Goal: Task Accomplishment & Management: Use online tool/utility

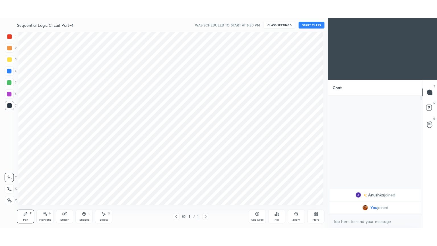
scroll to position [28279, 28148]
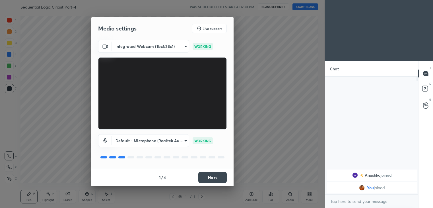
click at [214, 175] on button "Next" at bounding box center [212, 177] width 28 height 11
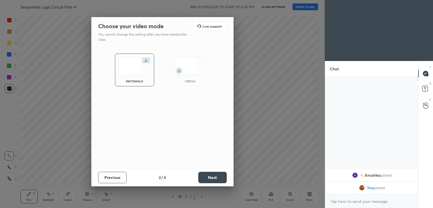
click at [216, 176] on button "Next" at bounding box center [212, 177] width 28 height 11
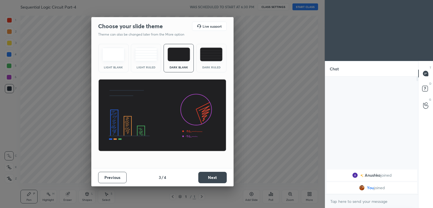
click at [216, 176] on button "Next" at bounding box center [212, 177] width 28 height 11
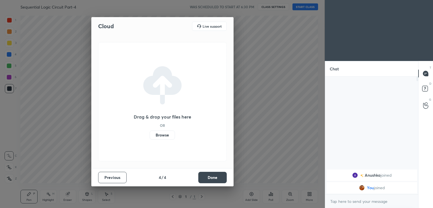
click at [216, 177] on button "Done" at bounding box center [212, 177] width 28 height 11
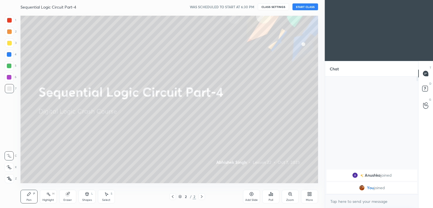
click at [308, 8] on button "START CLASS" at bounding box center [305, 6] width 26 height 7
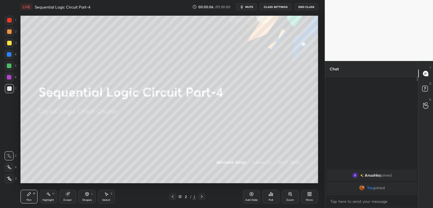
click at [308, 202] on div "More" at bounding box center [309, 196] width 17 height 14
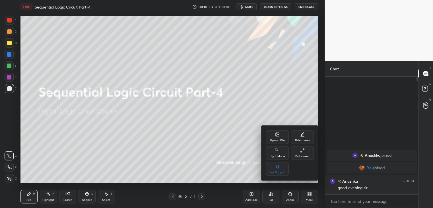
click at [302, 153] on div "Full screen F" at bounding box center [302, 153] width 23 height 14
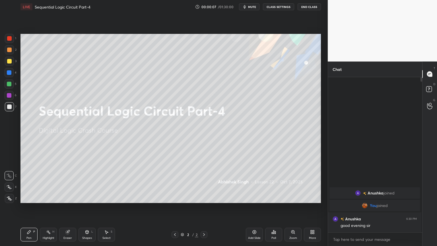
scroll to position [167, 92]
click at [253, 207] on div "Add Slide" at bounding box center [254, 235] width 17 height 14
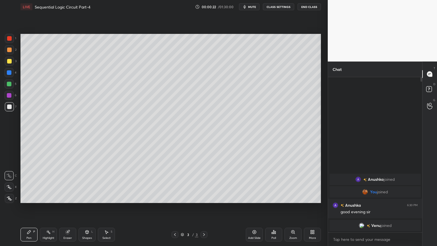
click at [9, 52] on div at bounding box center [9, 49] width 9 height 9
click at [10, 187] on icon at bounding box center [9, 187] width 5 height 4
click at [12, 107] on div at bounding box center [9, 106] width 9 height 9
click at [9, 174] on icon at bounding box center [9, 176] width 5 height 4
click at [69, 207] on div "Eraser" at bounding box center [67, 237] width 9 height 3
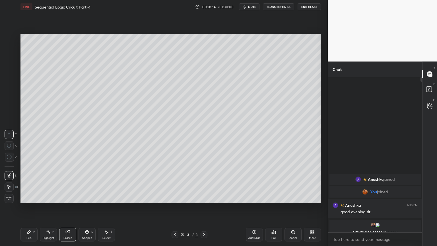
click at [29, 207] on div "Pen P" at bounding box center [28, 235] width 17 height 14
click at [13, 97] on div at bounding box center [9, 95] width 9 height 9
click at [66, 207] on div "Eraser" at bounding box center [67, 237] width 9 height 3
click at [29, 207] on icon at bounding box center [29, 232] width 5 height 5
click at [13, 62] on div at bounding box center [9, 61] width 9 height 9
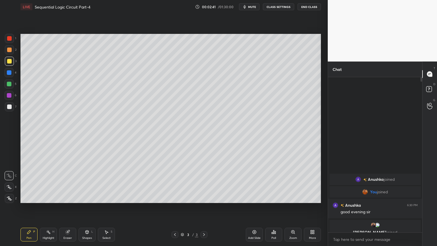
click at [46, 207] on div "Highlight" at bounding box center [49, 237] width 12 height 3
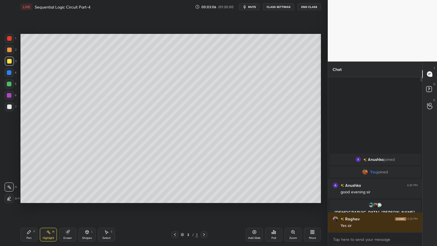
click at [32, 207] on div "Pen P" at bounding box center [28, 235] width 17 height 14
click at [48, 207] on div "Highlight" at bounding box center [49, 237] width 12 height 3
click at [11, 84] on div at bounding box center [9, 84] width 5 height 5
click at [10, 95] on div at bounding box center [9, 95] width 5 height 5
click at [33, 207] on div "Pen P" at bounding box center [28, 235] width 17 height 14
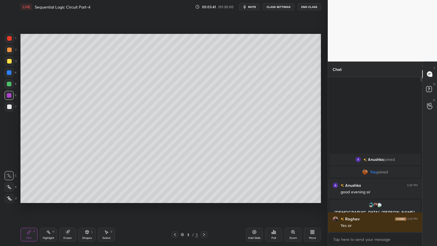
click at [47, 207] on div "Highlight" at bounding box center [49, 237] width 12 height 3
click at [13, 64] on div at bounding box center [9, 61] width 9 height 9
click at [34, 207] on div "P" at bounding box center [34, 231] width 2 height 3
click at [46, 207] on div "Highlight H" at bounding box center [48, 235] width 17 height 14
click at [24, 207] on div "Pen P" at bounding box center [28, 235] width 17 height 14
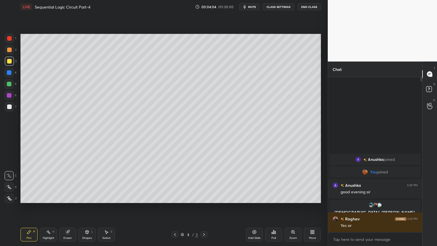
click at [69, 207] on div "Eraser" at bounding box center [67, 237] width 9 height 3
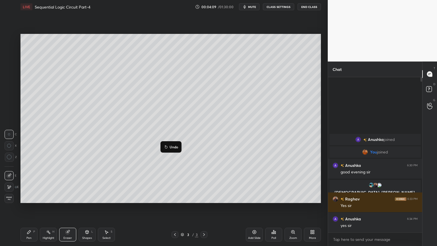
click at [174, 146] on p "Undo" at bounding box center [174, 147] width 9 height 5
click at [53, 207] on div "Highlight H" at bounding box center [48, 235] width 17 height 14
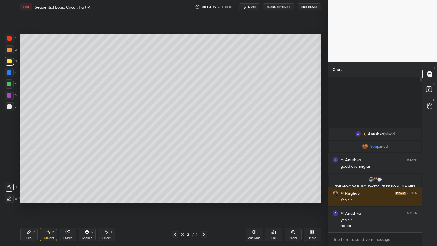
click at [68, 207] on div "Eraser" at bounding box center [67, 237] width 9 height 3
click at [28, 207] on div "Pen P" at bounding box center [28, 235] width 17 height 14
click at [65, 207] on div "Eraser" at bounding box center [67, 237] width 9 height 3
click at [32, 207] on div "Pen P" at bounding box center [28, 235] width 17 height 14
click at [49, 207] on icon at bounding box center [48, 232] width 5 height 5
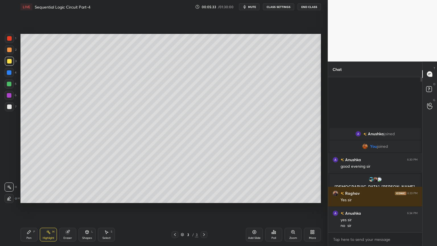
click at [28, 207] on icon at bounding box center [28, 231] width 3 height 3
click at [47, 207] on div "Highlight" at bounding box center [49, 237] width 12 height 3
click at [27, 207] on div "Pen" at bounding box center [28, 237] width 5 height 3
click at [47, 207] on icon at bounding box center [48, 232] width 5 height 5
click at [24, 207] on div "Pen P" at bounding box center [28, 235] width 17 height 14
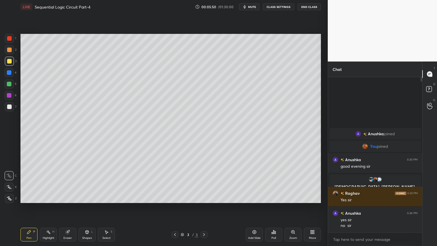
click at [48, 207] on icon at bounding box center [48, 232] width 5 height 5
click at [14, 51] on div at bounding box center [9, 49] width 9 height 9
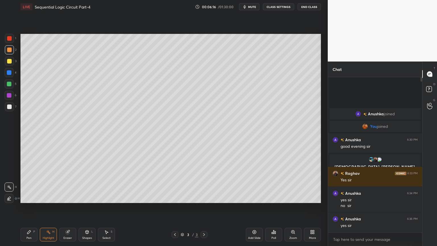
click at [68, 207] on div "Eraser" at bounding box center [67, 237] width 9 height 3
click at [26, 207] on div "Pen P" at bounding box center [28, 235] width 17 height 14
click at [13, 64] on div at bounding box center [9, 61] width 9 height 9
click at [46, 207] on div "Highlight H" at bounding box center [48, 235] width 17 height 14
click at [70, 207] on icon at bounding box center [68, 231] width 3 height 3
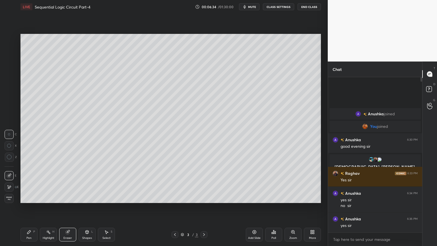
click at [26, 207] on div "Pen" at bounding box center [28, 237] width 5 height 3
click at [50, 207] on div "Highlight" at bounding box center [49, 237] width 12 height 3
click at [27, 207] on div "Pen P" at bounding box center [28, 235] width 17 height 14
click at [14, 71] on div at bounding box center [9, 72] width 9 height 9
click at [87, 207] on div "Shapes L" at bounding box center [87, 235] width 17 height 14
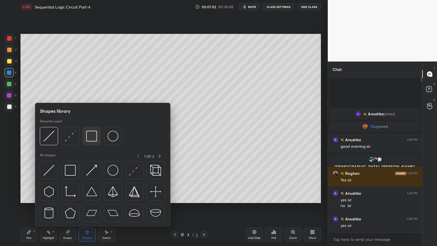
click at [92, 138] on img at bounding box center [91, 136] width 11 height 11
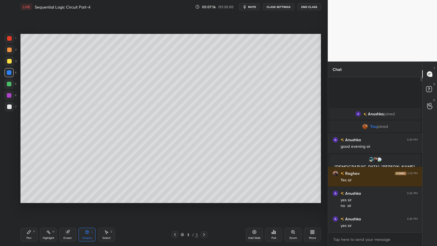
click at [107, 207] on div "Select" at bounding box center [106, 237] width 8 height 3
click at [88, 207] on div "Shapes L" at bounding box center [87, 235] width 17 height 14
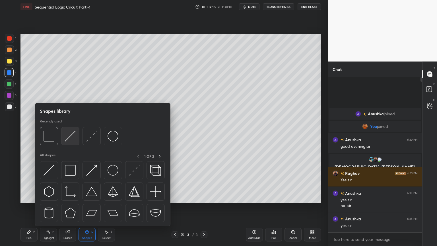
click at [70, 139] on img at bounding box center [70, 136] width 11 height 11
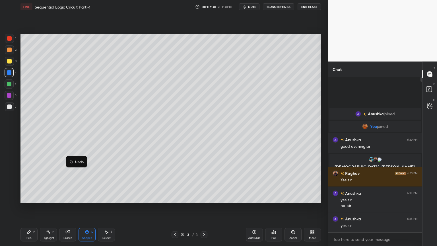
click at [80, 160] on p "Undo" at bounding box center [79, 161] width 9 height 5
click at [27, 207] on div "Pen P" at bounding box center [28, 235] width 17 height 14
click at [9, 107] on div at bounding box center [9, 106] width 5 height 5
click at [11, 84] on div at bounding box center [9, 83] width 9 height 9
click at [50, 207] on div "Highlight H" at bounding box center [48, 235] width 17 height 14
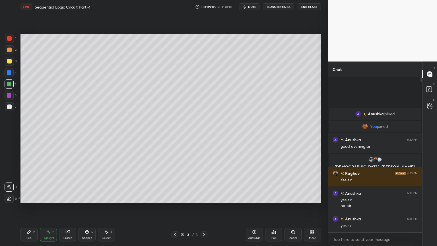
click at [9, 97] on div at bounding box center [9, 95] width 5 height 5
click at [255, 207] on div "Add Slide" at bounding box center [254, 235] width 17 height 14
click at [8, 108] on div at bounding box center [9, 106] width 5 height 5
click at [24, 207] on div "Pen P" at bounding box center [28, 235] width 17 height 14
click at [11, 84] on div at bounding box center [9, 84] width 5 height 5
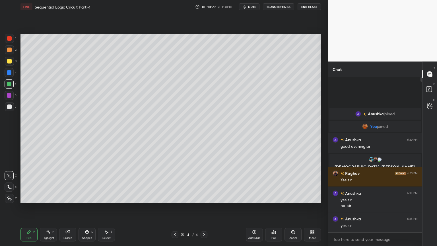
click at [67, 207] on div "Eraser" at bounding box center [67, 237] width 9 height 3
click at [30, 207] on div "Pen P" at bounding box center [28, 235] width 17 height 14
click at [68, 207] on div "Eraser" at bounding box center [67, 235] width 17 height 14
click at [28, 207] on div "Pen" at bounding box center [28, 237] width 5 height 3
click at [67, 207] on icon at bounding box center [68, 232] width 4 height 4
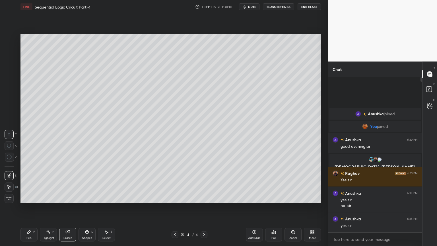
click at [28, 207] on div "Pen P" at bounding box center [28, 235] width 17 height 14
click at [67, 207] on div "Eraser" at bounding box center [67, 237] width 9 height 3
click at [40, 207] on div "Highlight H" at bounding box center [48, 235] width 17 height 14
click at [28, 207] on icon at bounding box center [28, 231] width 3 height 3
click at [10, 97] on div at bounding box center [9, 95] width 5 height 5
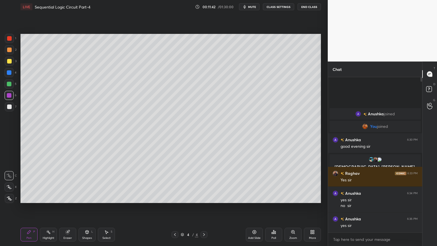
click at [11, 85] on div at bounding box center [9, 84] width 5 height 5
click at [67, 207] on div "Eraser" at bounding box center [67, 237] width 9 height 3
click at [87, 207] on div "Shapes L" at bounding box center [87, 235] width 17 height 14
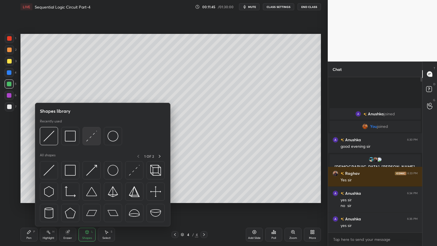
click at [88, 139] on img at bounding box center [91, 136] width 11 height 11
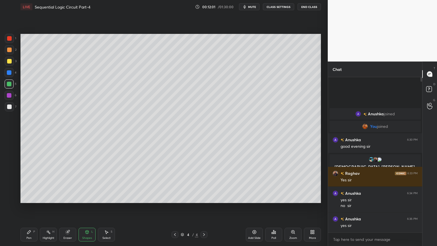
click at [104, 207] on div "Select S" at bounding box center [106, 235] width 17 height 14
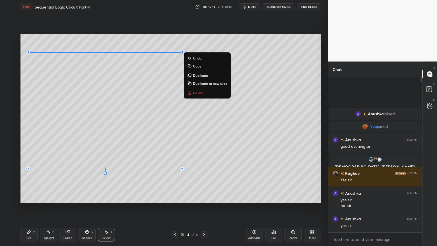
click at [109, 193] on div "0 ° Undo Copy Duplicate Duplicate to new slide Delete" at bounding box center [170, 118] width 300 height 169
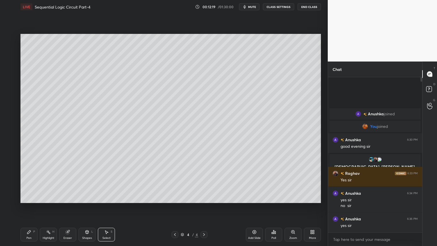
click at [85, 207] on div "Shapes" at bounding box center [87, 237] width 10 height 3
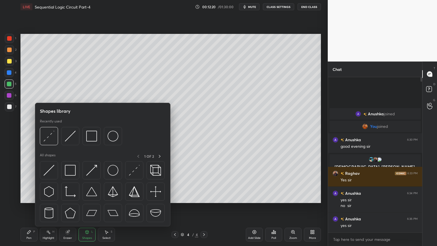
click at [68, 207] on div "Eraser" at bounding box center [67, 237] width 9 height 3
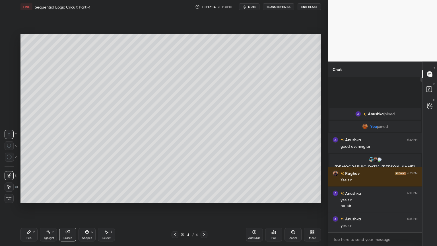
click at [85, 207] on div "Shapes" at bounding box center [87, 237] width 10 height 3
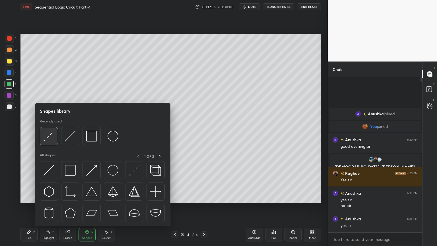
click at [48, 140] on img at bounding box center [49, 136] width 11 height 11
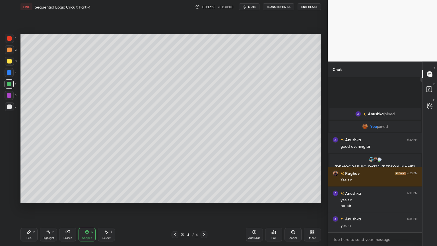
click at [8, 95] on div at bounding box center [9, 95] width 5 height 5
click at [29, 207] on div "Pen P" at bounding box center [28, 235] width 17 height 14
click at [66, 207] on div "Eraser" at bounding box center [67, 237] width 9 height 3
click at [30, 207] on div "Pen" at bounding box center [28, 237] width 5 height 3
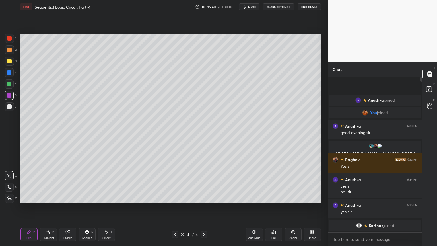
click at [47, 207] on div "Highlight H" at bounding box center [48, 235] width 17 height 14
click at [11, 61] on div at bounding box center [9, 61] width 5 height 5
click at [174, 207] on icon at bounding box center [175, 234] width 5 height 5
click at [203, 207] on icon at bounding box center [204, 234] width 5 height 5
click at [28, 207] on div "Pen P" at bounding box center [28, 235] width 17 height 14
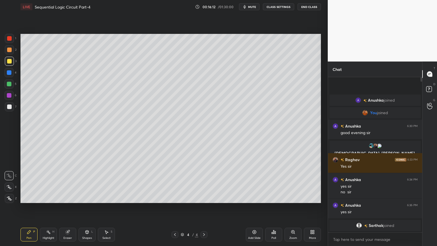
click at [47, 207] on div "Highlight H" at bounding box center [48, 235] width 17 height 14
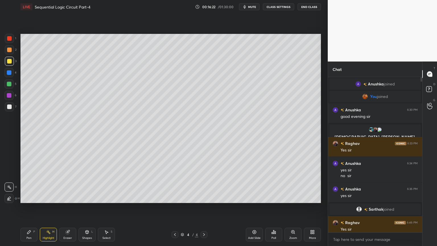
click at [174, 207] on icon at bounding box center [175, 234] width 5 height 5
click at [26, 207] on div "Pen P" at bounding box center [28, 235] width 17 height 14
click at [201, 207] on div at bounding box center [204, 234] width 7 height 7
click at [50, 207] on div "Highlight H" at bounding box center [48, 235] width 17 height 14
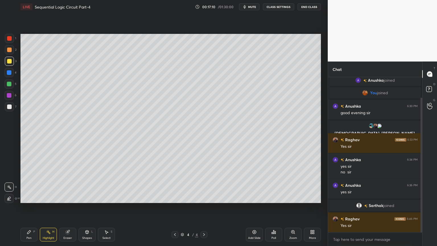
scroll to position [24, 0]
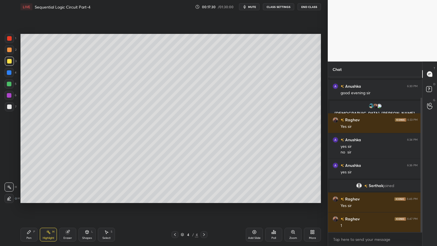
click at [27, 207] on div "Pen P" at bounding box center [28, 235] width 17 height 14
click at [46, 207] on div "Highlight H" at bounding box center [48, 235] width 17 height 14
click at [59, 207] on div "Pen P Highlight H Eraser Shapes L Select S" at bounding box center [76, 235] width 113 height 14
click at [32, 207] on div "Pen P" at bounding box center [28, 235] width 17 height 14
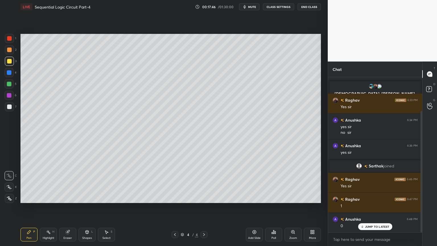
click at [68, 207] on div "Eraser" at bounding box center [67, 237] width 9 height 3
click at [25, 207] on div "Pen P" at bounding box center [28, 235] width 17 height 14
click at [51, 207] on div "Highlight" at bounding box center [49, 237] width 12 height 3
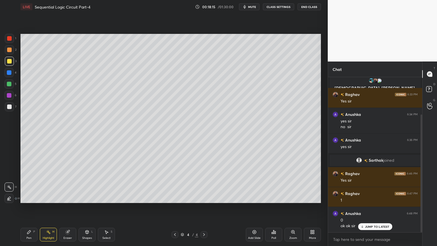
click at [32, 207] on div "Pen P" at bounding box center [28, 235] width 17 height 14
click at [68, 207] on div "Eraser" at bounding box center [67, 237] width 9 height 3
click at [26, 207] on div "Pen P" at bounding box center [28, 235] width 17 height 14
click at [13, 74] on div at bounding box center [9, 72] width 9 height 9
click at [13, 63] on div at bounding box center [9, 61] width 9 height 9
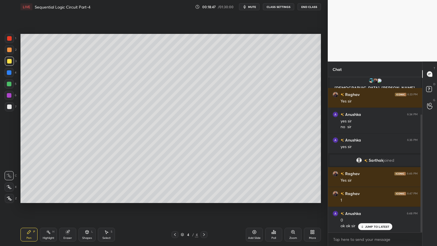
click at [13, 74] on div at bounding box center [9, 72] width 9 height 9
click at [11, 108] on div at bounding box center [9, 106] width 9 height 9
click at [70, 207] on div "Eraser" at bounding box center [67, 237] width 9 height 3
click at [32, 207] on div "Pen P" at bounding box center [28, 235] width 17 height 14
click at [50, 207] on div "Highlight H" at bounding box center [48, 235] width 17 height 14
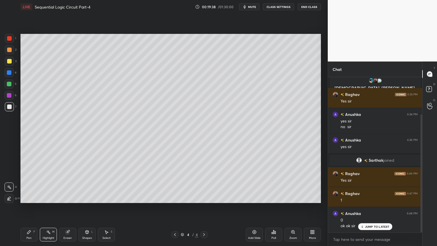
click at [31, 207] on div "Pen" at bounding box center [28, 237] width 5 height 3
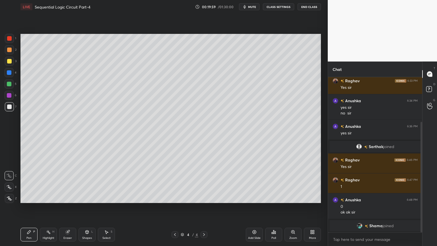
click at [68, 207] on div "Eraser" at bounding box center [67, 237] width 9 height 3
click at [30, 207] on div "Pen" at bounding box center [28, 237] width 5 height 3
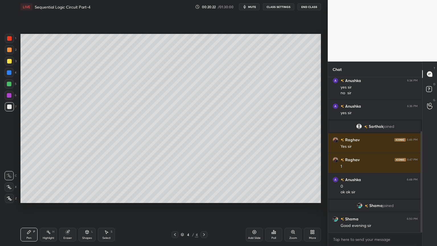
click at [67, 207] on div "Eraser" at bounding box center [67, 237] width 9 height 3
click at [30, 207] on icon at bounding box center [29, 232] width 5 height 5
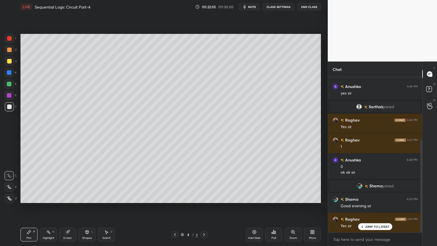
scroll to position [123, 0]
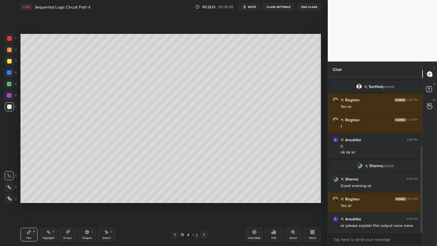
click at [14, 52] on div "2" at bounding box center [11, 49] width 12 height 9
click at [47, 207] on div "Highlight" at bounding box center [49, 237] width 12 height 3
click at [177, 207] on icon at bounding box center [175, 234] width 5 height 5
click at [204, 207] on icon at bounding box center [204, 234] width 5 height 5
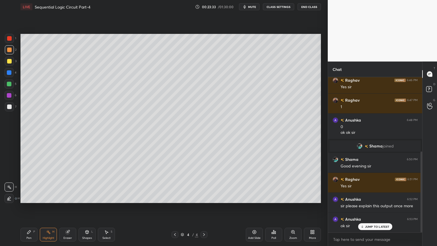
scroll to position [148, 0]
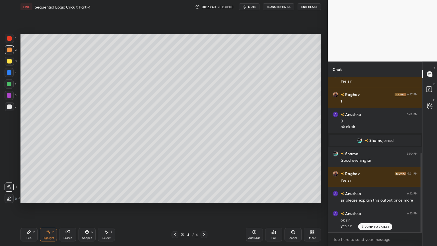
click at [255, 8] on span "mute" at bounding box center [252, 7] width 8 height 4
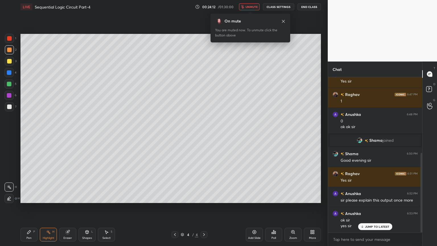
click at [254, 7] on span "unmute" at bounding box center [252, 7] width 12 height 4
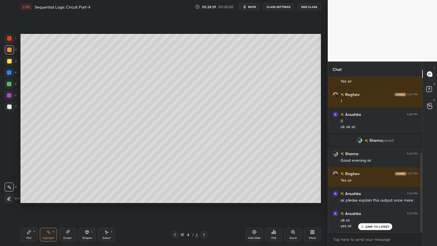
scroll to position [168, 0]
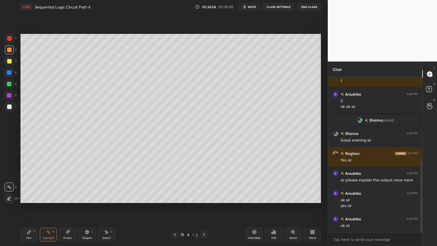
click at [26, 207] on div "Pen P" at bounding box center [28, 235] width 17 height 14
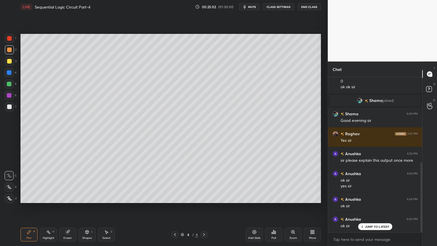
click at [12, 63] on div at bounding box center [9, 61] width 9 height 9
click at [9, 185] on icon at bounding box center [9, 187] width 5 height 4
click at [258, 207] on div "Add Slide" at bounding box center [254, 235] width 17 height 14
click at [125, 102] on p "Undo" at bounding box center [126, 102] width 9 height 5
click at [10, 84] on div at bounding box center [9, 84] width 5 height 5
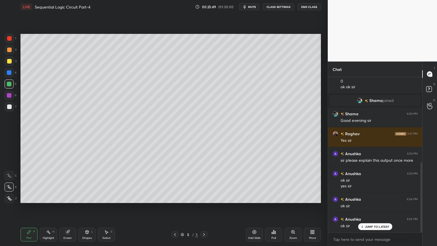
click at [13, 105] on div at bounding box center [9, 106] width 9 height 9
click at [10, 175] on icon at bounding box center [9, 176] width 5 height 4
click at [67, 207] on div "Eraser" at bounding box center [67, 235] width 17 height 14
click at [28, 207] on div "Pen" at bounding box center [28, 237] width 5 height 3
click at [67, 207] on div "Eraser" at bounding box center [67, 237] width 9 height 3
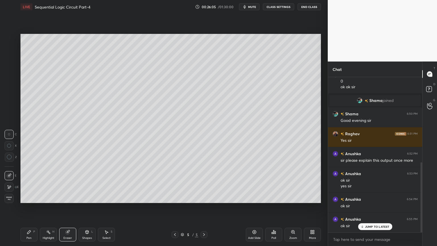
click at [31, 207] on div "Pen P" at bounding box center [28, 235] width 17 height 14
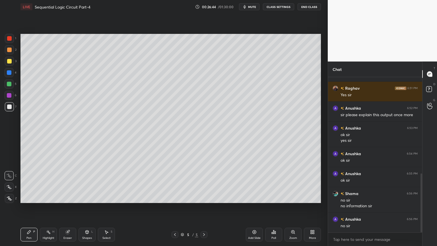
scroll to position [253, 0]
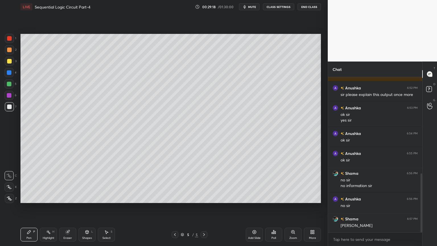
click at [65, 207] on div "Eraser" at bounding box center [67, 235] width 17 height 14
click at [27, 207] on icon at bounding box center [29, 232] width 5 height 5
click at [66, 207] on div "Eraser" at bounding box center [67, 237] width 9 height 3
click at [29, 207] on icon at bounding box center [29, 232] width 5 height 5
click at [66, 207] on div "Eraser" at bounding box center [67, 235] width 17 height 14
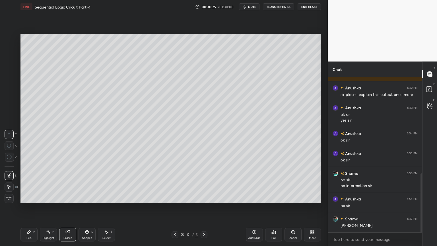
click at [28, 207] on icon at bounding box center [29, 232] width 5 height 5
click at [69, 207] on div "Eraser" at bounding box center [67, 237] width 9 height 3
click at [30, 207] on div "Pen P" at bounding box center [28, 235] width 17 height 14
click at [13, 98] on div at bounding box center [9, 95] width 9 height 9
click at [85, 207] on div "Shapes" at bounding box center [87, 237] width 10 height 3
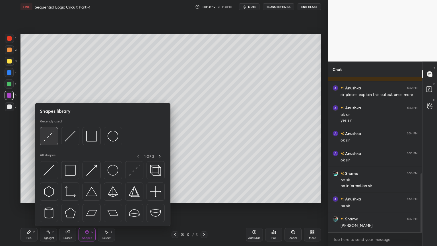
click at [50, 138] on img at bounding box center [49, 136] width 11 height 11
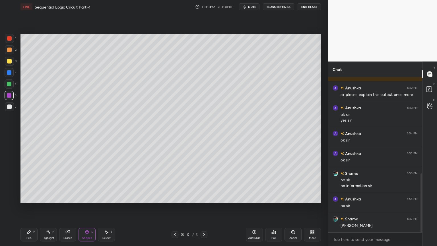
click at [31, 207] on div "Pen P" at bounding box center [28, 235] width 17 height 14
click at [13, 74] on div at bounding box center [9, 72] width 9 height 9
click at [68, 207] on div "Eraser" at bounding box center [67, 237] width 9 height 3
click at [29, 207] on div "Pen" at bounding box center [28, 237] width 5 height 3
click at [13, 96] on div at bounding box center [9, 95] width 9 height 9
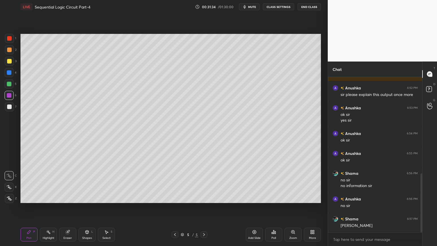
click at [88, 207] on div "Shapes" at bounding box center [87, 237] width 10 height 3
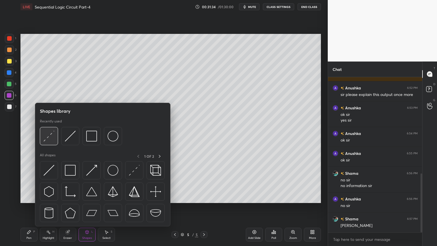
click at [50, 139] on img at bounding box center [49, 136] width 11 height 11
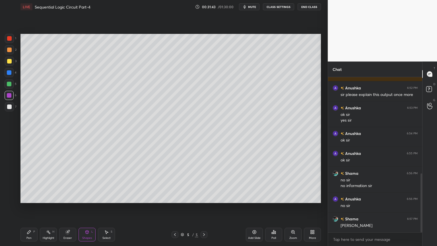
click at [29, 207] on div "Pen" at bounding box center [28, 237] width 5 height 3
click at [13, 72] on div at bounding box center [9, 72] width 9 height 9
click at [12, 106] on div at bounding box center [9, 106] width 9 height 9
click at [12, 62] on div at bounding box center [9, 61] width 9 height 9
click at [12, 51] on div at bounding box center [9, 49] width 9 height 9
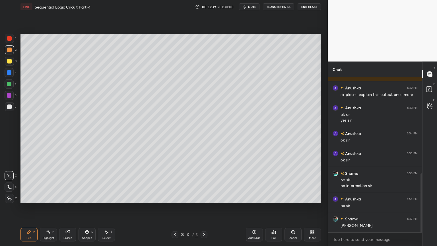
click at [68, 207] on div "Eraser" at bounding box center [67, 237] width 9 height 3
click at [26, 207] on div "Pen P" at bounding box center [28, 235] width 17 height 14
click at [13, 73] on div at bounding box center [9, 72] width 9 height 9
click at [67, 207] on div "Eraser" at bounding box center [67, 237] width 9 height 3
click at [30, 207] on div "Pen" at bounding box center [28, 237] width 5 height 3
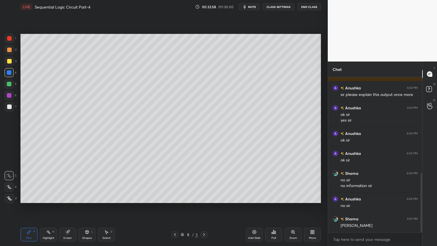
scroll to position [267, 0]
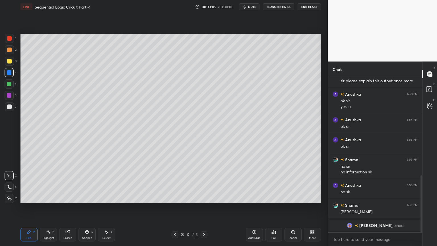
click at [68, 207] on div "Eraser" at bounding box center [67, 235] width 17 height 14
click at [28, 207] on icon at bounding box center [29, 232] width 5 height 5
click at [14, 85] on div "5" at bounding box center [11, 83] width 12 height 9
click at [8, 187] on icon at bounding box center [9, 187] width 5 height 4
click at [253, 207] on icon at bounding box center [254, 232] width 5 height 5
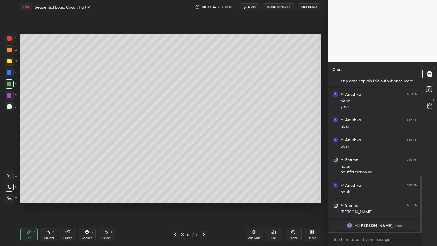
click at [10, 173] on div at bounding box center [9, 175] width 9 height 9
click at [9, 105] on div at bounding box center [9, 106] width 5 height 5
click at [66, 207] on div "Eraser" at bounding box center [67, 235] width 17 height 14
click at [30, 207] on icon at bounding box center [29, 232] width 5 height 5
click at [9, 95] on div at bounding box center [9, 95] width 5 height 5
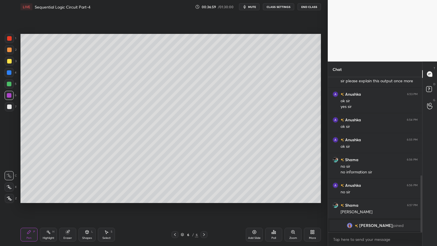
click at [11, 74] on div at bounding box center [9, 72] width 5 height 5
click at [66, 207] on div "Eraser" at bounding box center [67, 237] width 9 height 3
click at [26, 207] on div "Pen P" at bounding box center [28, 235] width 17 height 14
click at [11, 106] on div at bounding box center [9, 106] width 5 height 5
click at [69, 207] on div "Eraser" at bounding box center [67, 235] width 17 height 14
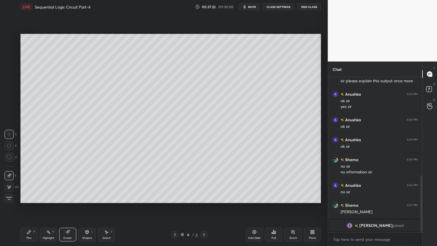
click at [86, 207] on icon at bounding box center [87, 231] width 3 height 3
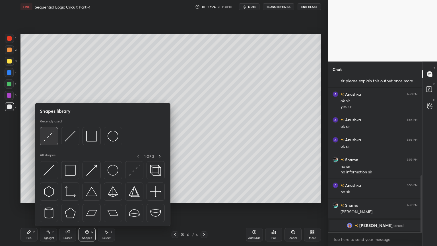
click at [52, 141] on img at bounding box center [49, 136] width 11 height 11
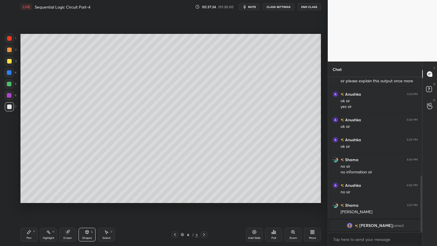
click at [26, 207] on div "Pen" at bounding box center [28, 237] width 5 height 3
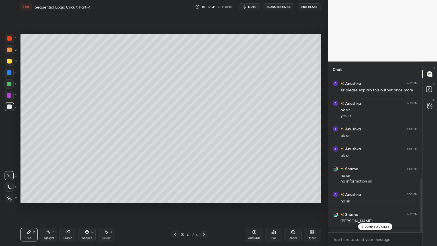
scroll to position [296, 0]
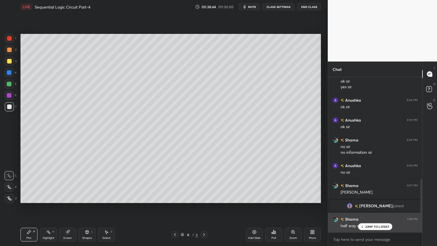
click at [376, 207] on div "JUMP TO LATEST" at bounding box center [375, 226] width 34 height 7
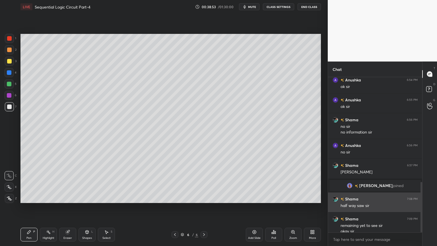
scroll to position [322, 0]
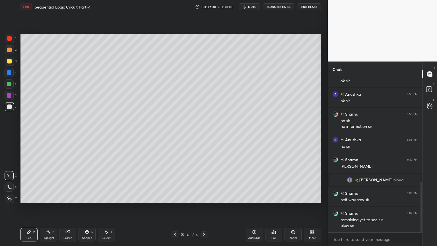
click at [257, 207] on div "Add Slide" at bounding box center [254, 235] width 17 height 14
click at [13, 53] on div at bounding box center [9, 49] width 9 height 9
click at [11, 186] on icon at bounding box center [9, 187] width 5 height 4
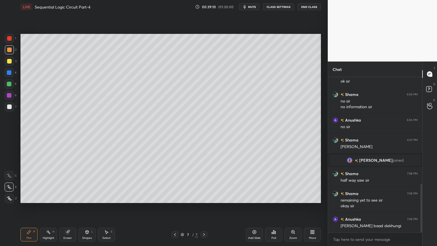
click at [13, 94] on div at bounding box center [9, 95] width 9 height 9
click at [9, 173] on div at bounding box center [9, 175] width 9 height 9
click at [65, 207] on div "Eraser" at bounding box center [67, 235] width 17 height 14
click at [25, 207] on div "Pen P" at bounding box center [28, 235] width 17 height 14
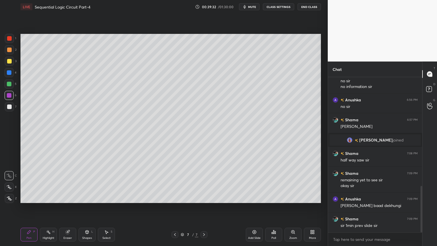
click at [175, 207] on icon at bounding box center [175, 234] width 5 height 5
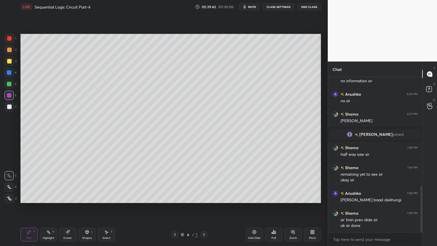
click at [203, 207] on icon at bounding box center [204, 234] width 5 height 5
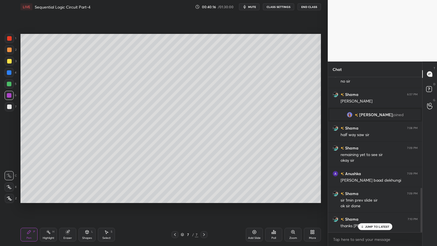
click at [11, 84] on div at bounding box center [9, 83] width 9 height 9
click at [13, 64] on div at bounding box center [9, 61] width 9 height 9
click at [11, 185] on icon at bounding box center [9, 187] width 5 height 4
click at [11, 75] on div at bounding box center [9, 72] width 9 height 9
click at [8, 174] on icon at bounding box center [9, 176] width 5 height 4
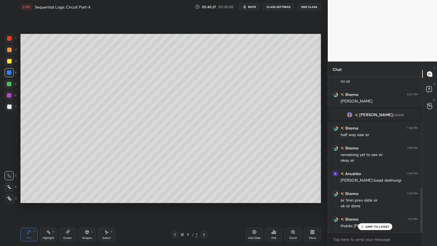
click at [68, 207] on div "Eraser" at bounding box center [67, 237] width 9 height 3
click at [86, 207] on div "Shapes" at bounding box center [87, 237] width 10 height 3
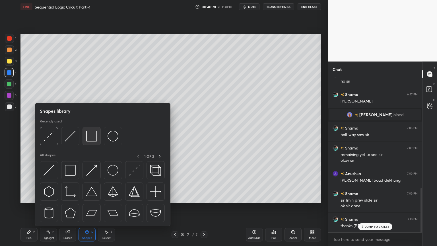
click at [93, 136] on img at bounding box center [91, 136] width 11 height 11
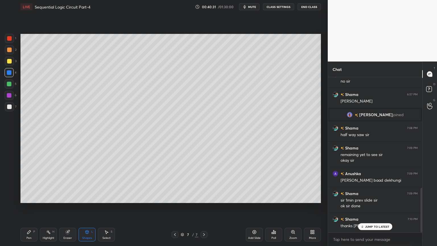
click at [27, 207] on icon at bounding box center [28, 231] width 3 height 3
click at [253, 5] on span "mute" at bounding box center [252, 7] width 8 height 4
click at [254, 7] on span "unmute" at bounding box center [252, 7] width 12 height 4
click at [10, 105] on div at bounding box center [9, 106] width 5 height 5
click at [11, 72] on div at bounding box center [9, 72] width 5 height 5
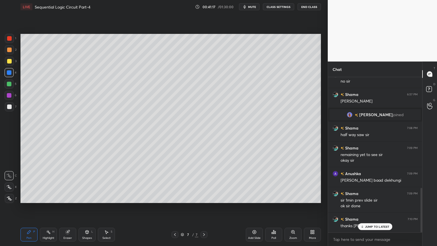
click at [10, 106] on div at bounding box center [9, 106] width 5 height 5
click at [11, 93] on div at bounding box center [9, 95] width 9 height 9
click at [67, 207] on div "Eraser" at bounding box center [67, 235] width 17 height 14
click at [82, 207] on div "Shapes" at bounding box center [87, 237] width 10 height 3
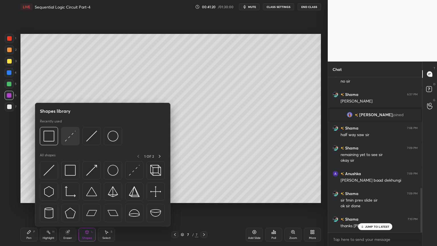
click at [69, 139] on img at bounding box center [70, 136] width 11 height 11
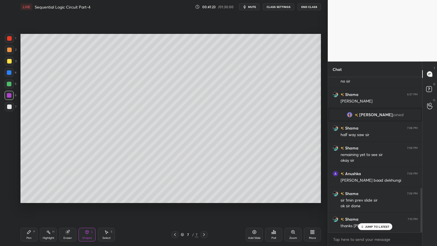
click at [29, 207] on icon at bounding box center [29, 232] width 5 height 5
click at [12, 105] on div at bounding box center [9, 106] width 9 height 9
click at [69, 207] on div "Eraser" at bounding box center [67, 237] width 9 height 3
click at [29, 207] on icon at bounding box center [29, 232] width 5 height 5
click at [68, 207] on div "Eraser" at bounding box center [67, 235] width 17 height 14
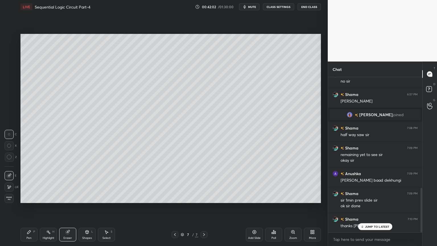
click at [28, 207] on div "Pen" at bounding box center [28, 237] width 5 height 3
click at [12, 75] on div at bounding box center [9, 72] width 9 height 9
click at [11, 98] on div at bounding box center [9, 95] width 9 height 9
click at [10, 108] on div at bounding box center [9, 106] width 5 height 5
click at [10, 96] on div at bounding box center [9, 95] width 5 height 5
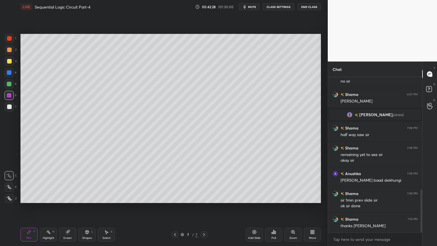
scroll to position [407, 0]
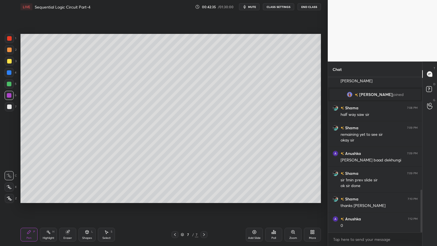
click at [11, 85] on div at bounding box center [9, 84] width 5 height 5
click at [49, 207] on div "Highlight H" at bounding box center [48, 235] width 17 height 14
click at [24, 207] on div "Pen P" at bounding box center [28, 235] width 17 height 14
click at [13, 53] on div at bounding box center [9, 49] width 9 height 9
click at [50, 207] on div "Highlight H" at bounding box center [48, 235] width 17 height 14
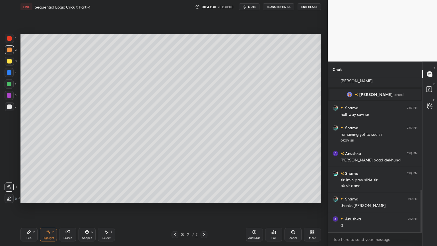
click at [28, 207] on div "Pen P" at bounding box center [28, 235] width 17 height 14
click at [9, 98] on div at bounding box center [9, 95] width 9 height 9
click at [369, 93] on span "[PERSON_NAME]" at bounding box center [375, 94] width 33 height 5
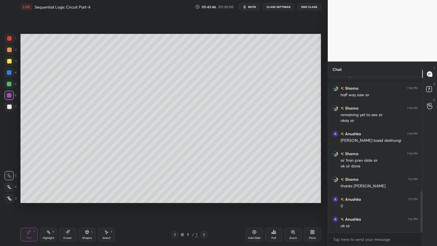
scroll to position [427, 0]
click at [49, 207] on div "Highlight" at bounding box center [49, 237] width 12 height 3
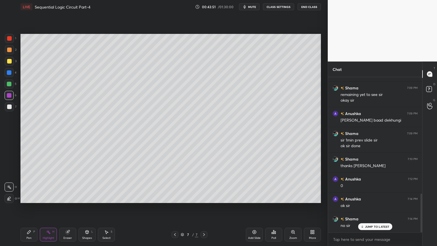
scroll to position [467, 0]
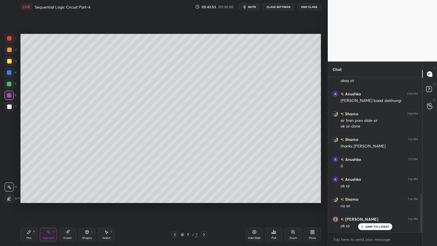
click at [11, 51] on div at bounding box center [9, 50] width 5 height 5
click at [175, 207] on div "Pen P Highlight H Eraser Shapes L Select S 7 / 7 Add Slide Poll Zoom More" at bounding box center [170, 234] width 300 height 23
click at [175, 207] on icon at bounding box center [175, 234] width 5 height 5
click at [204, 207] on icon at bounding box center [204, 234] width 2 height 3
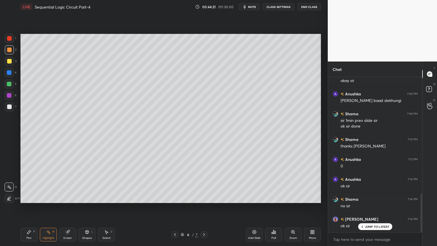
click at [204, 207] on icon at bounding box center [204, 234] width 5 height 5
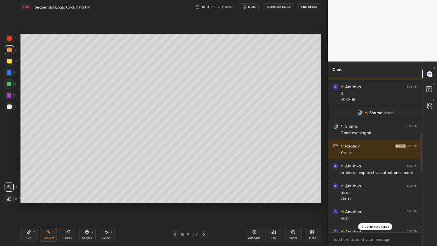
scroll to position [182, 0]
click at [197, 207] on div "7" at bounding box center [196, 234] width 3 height 5
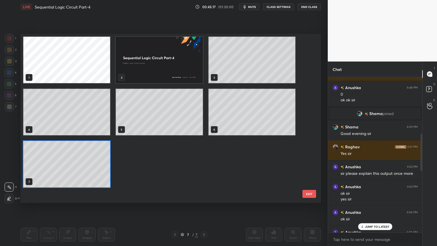
scroll to position [167, 298]
click at [280, 207] on div "Setting up your live class 1 2 3 4 5 6 7 EXIT Poll for secs No correct answer S…" at bounding box center [170, 118] width 305 height 209
click at [311, 192] on button "EXIT" at bounding box center [309, 194] width 14 height 8
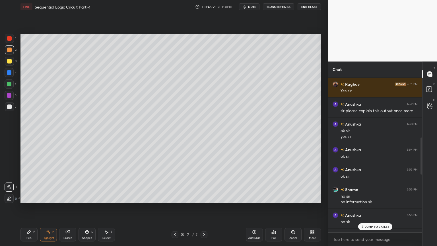
click at [375, 207] on p "JUMP TO LATEST" at bounding box center [377, 226] width 24 height 3
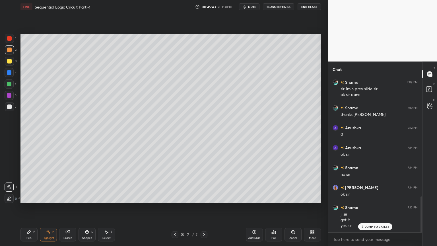
scroll to position [516, 0]
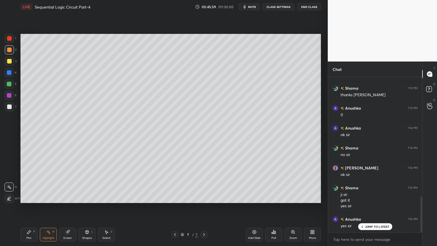
click at [255, 207] on icon at bounding box center [255, 232] width 4 height 4
click at [25, 207] on div "Pen P" at bounding box center [28, 235] width 17 height 14
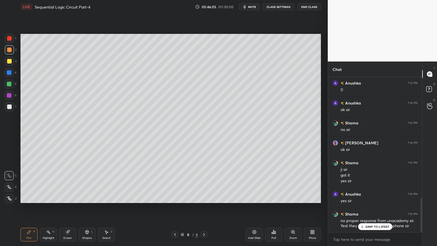
click at [9, 186] on icon at bounding box center [9, 187] width 5 height 4
click at [375, 207] on p "JUMP TO LATEST" at bounding box center [377, 226] width 24 height 3
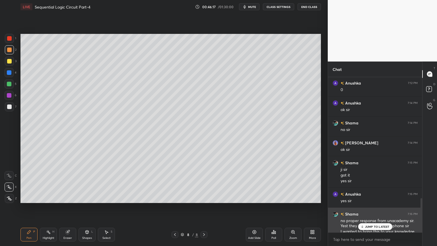
scroll to position [546, 0]
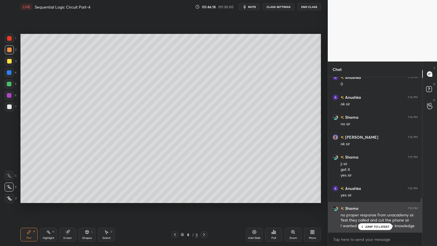
click at [373, 207] on p "JUMP TO LATEST" at bounding box center [377, 226] width 24 height 3
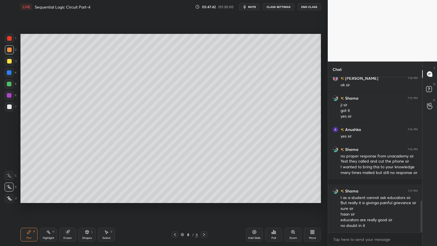
scroll to position [625, 0]
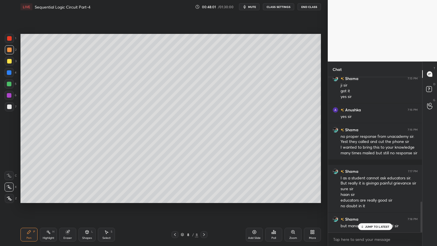
click at [373, 207] on p "JUMP TO LATEST" at bounding box center [377, 226] width 24 height 3
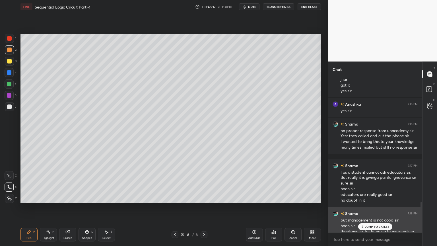
scroll to position [636, 0]
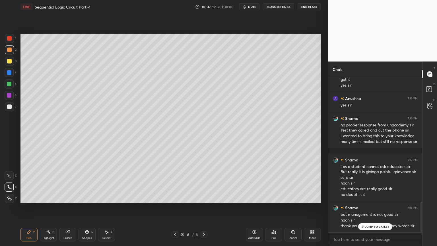
click at [368, 207] on p "JUMP TO LATEST" at bounding box center [377, 226] width 24 height 3
click at [11, 177] on icon at bounding box center [9, 175] width 5 height 3
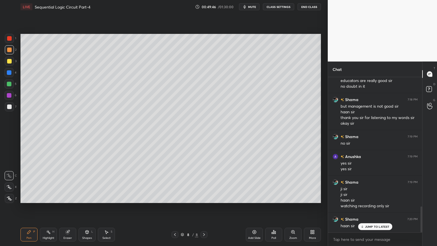
scroll to position [769, 0]
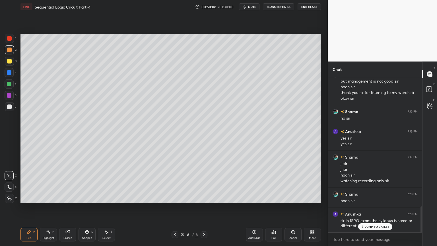
click at [11, 185] on icon at bounding box center [9, 187] width 5 height 4
click at [10, 106] on div at bounding box center [9, 106] width 5 height 5
click at [11, 174] on icon at bounding box center [9, 176] width 5 height 4
click at [321, 43] on div "Setting up your live class Poll for secs No correct answer Start poll" at bounding box center [170, 118] width 305 height 209
click at [105, 207] on div "Select" at bounding box center [106, 237] width 8 height 3
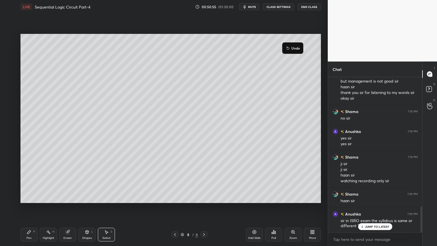
click at [27, 207] on div "Pen P" at bounding box center [28, 235] width 17 height 14
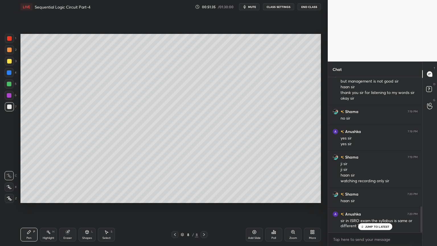
click at [67, 207] on div "Eraser" at bounding box center [67, 237] width 9 height 3
click at [28, 207] on div "Pen" at bounding box center [28, 237] width 5 height 3
click at [69, 207] on icon at bounding box center [68, 232] width 4 height 4
click at [383, 207] on p "JUMP TO LATEST" at bounding box center [377, 226] width 24 height 3
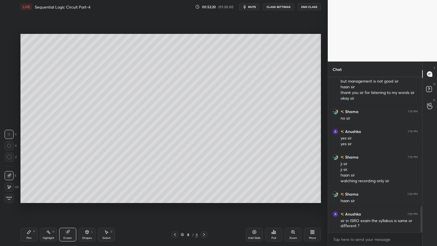
click at [28, 207] on div "Pen P" at bounding box center [28, 235] width 17 height 14
click at [256, 8] on span "mute" at bounding box center [252, 7] width 8 height 4
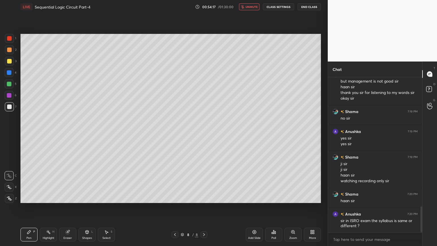
click at [248, 7] on span "unmute" at bounding box center [252, 7] width 12 height 4
click at [67, 207] on div "Eraser" at bounding box center [67, 237] width 9 height 3
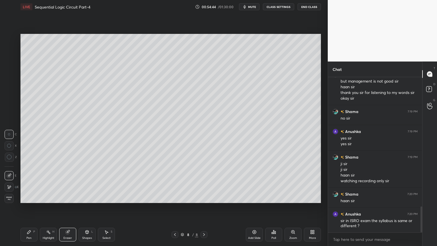
click at [23, 207] on div "Pen P" at bounding box center [28, 235] width 17 height 14
click at [63, 207] on div "Eraser" at bounding box center [67, 235] width 17 height 14
click at [23, 207] on div "Pen P" at bounding box center [28, 235] width 17 height 14
click at [13, 73] on div at bounding box center [9, 72] width 9 height 9
click at [84, 207] on div "Shapes" at bounding box center [87, 237] width 10 height 3
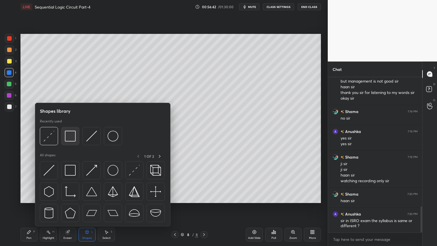
click at [68, 138] on img at bounding box center [70, 136] width 11 height 11
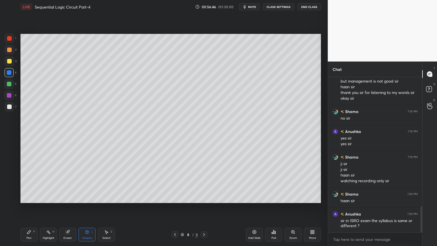
click at [26, 207] on div "Pen" at bounding box center [28, 237] width 5 height 3
click at [71, 207] on div "Eraser" at bounding box center [67, 235] width 17 height 14
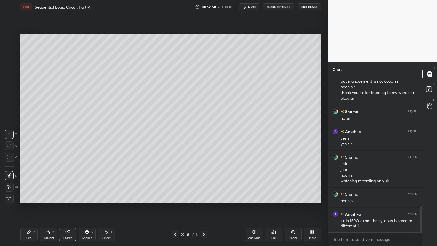
click at [26, 207] on div "Pen P" at bounding box center [28, 235] width 17 height 14
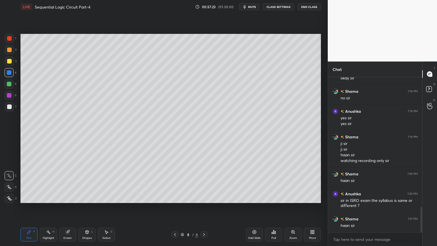
scroll to position [795, 0]
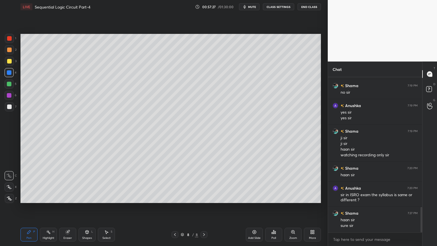
click at [43, 207] on div "Highlight" at bounding box center [49, 237] width 12 height 3
click at [15, 62] on div "3" at bounding box center [11, 61] width 12 height 9
click at [252, 7] on span "mute" at bounding box center [252, 7] width 8 height 4
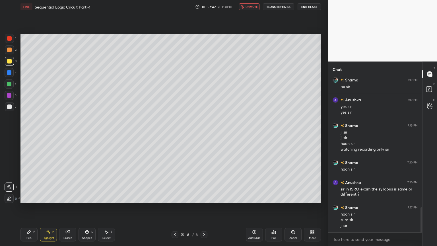
click at [253, 9] on button "unmute" at bounding box center [249, 6] width 20 height 7
click at [30, 207] on div "Pen P" at bounding box center [28, 235] width 17 height 14
click at [12, 95] on div at bounding box center [9, 95] width 9 height 9
click at [70, 207] on div "Eraser" at bounding box center [67, 237] width 9 height 3
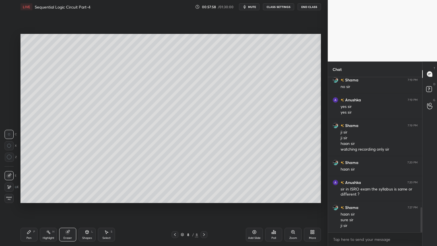
click at [27, 207] on div "Pen" at bounding box center [28, 237] width 5 height 3
click at [14, 84] on div at bounding box center [9, 83] width 9 height 9
click at [47, 207] on div "Highlight" at bounding box center [49, 237] width 12 height 3
click at [31, 207] on div "Pen P" at bounding box center [28, 235] width 17 height 14
click at [13, 98] on div at bounding box center [9, 95] width 9 height 9
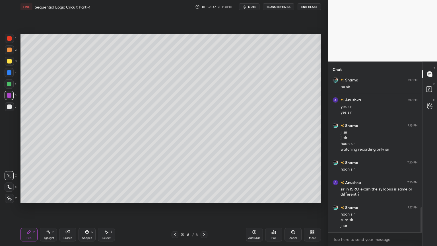
click at [11, 86] on div at bounding box center [9, 83] width 9 height 9
click at [68, 207] on div "Eraser" at bounding box center [67, 237] width 9 height 3
click at [108, 207] on div "Select" at bounding box center [106, 237] width 8 height 3
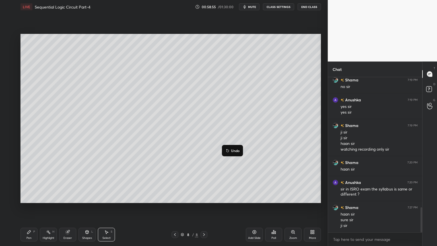
click at [235, 150] on p "Undo" at bounding box center [235, 150] width 9 height 5
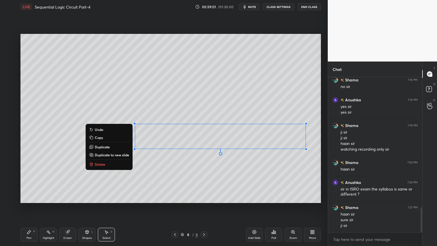
click at [179, 171] on div "0 ° Undo Copy Duplicate Duplicate to new slide Delete" at bounding box center [170, 118] width 300 height 169
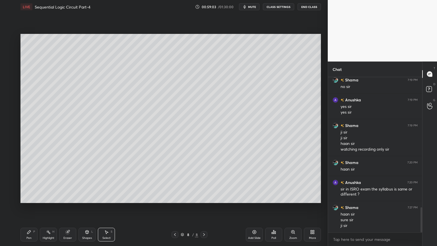
click at [28, 207] on div "Pen" at bounding box center [28, 237] width 5 height 3
click at [68, 207] on div "Eraser" at bounding box center [67, 235] width 17 height 14
click at [28, 207] on icon at bounding box center [29, 232] width 5 height 5
click at [11, 73] on div at bounding box center [9, 72] width 9 height 9
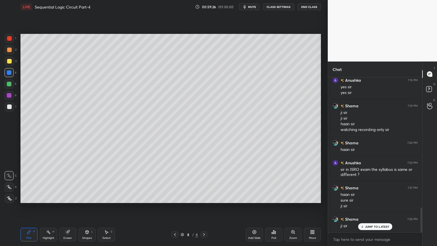
click at [7, 95] on div at bounding box center [9, 95] width 5 height 5
click at [52, 207] on div "H" at bounding box center [53, 231] width 2 height 3
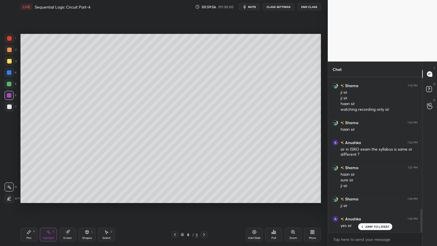
scroll to position [860, 0]
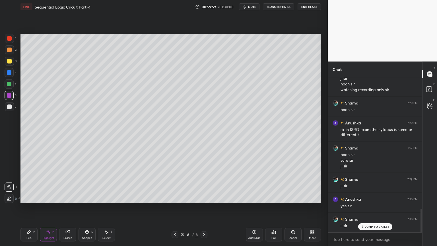
click at [28, 207] on div "Pen" at bounding box center [28, 237] width 5 height 3
click at [10, 107] on div at bounding box center [9, 106] width 5 height 5
click at [86, 207] on div "Shapes" at bounding box center [87, 237] width 10 height 3
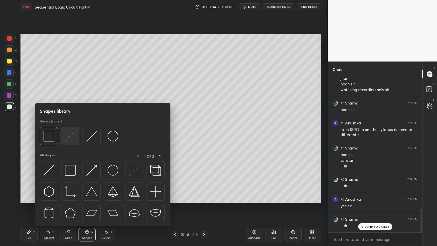
click at [69, 138] on img at bounding box center [70, 136] width 11 height 11
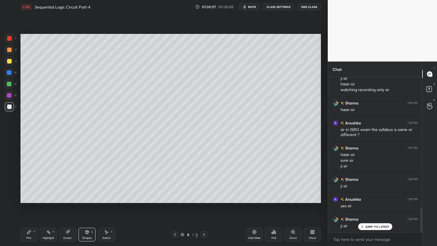
click at [48, 207] on icon at bounding box center [48, 232] width 5 height 5
click at [87, 207] on div "Shapes L" at bounding box center [87, 235] width 17 height 14
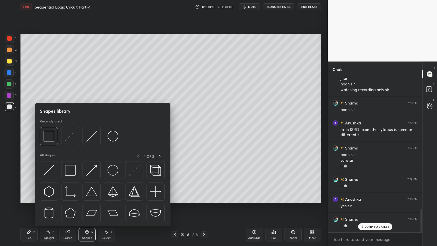
click at [84, 207] on div "Shapes L" at bounding box center [87, 235] width 17 height 14
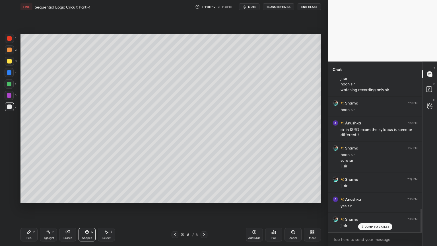
click at [50, 207] on icon at bounding box center [48, 232] width 5 height 5
click at [26, 207] on div "Pen P" at bounding box center [28, 235] width 17 height 14
click at [65, 207] on div "Eraser" at bounding box center [67, 237] width 9 height 3
click at [87, 207] on div "Shapes L" at bounding box center [87, 235] width 17 height 14
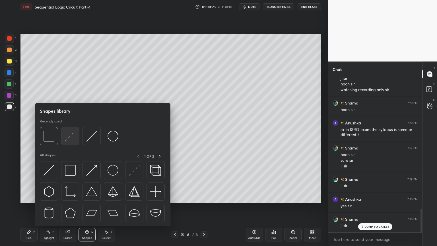
click at [67, 139] on img at bounding box center [70, 136] width 11 height 11
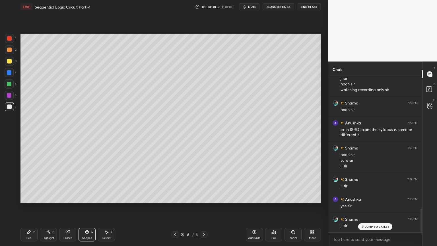
click at [68, 207] on icon at bounding box center [67, 232] width 5 height 5
click at [30, 207] on icon at bounding box center [28, 231] width 3 height 3
click at [87, 207] on div "Shapes" at bounding box center [87, 237] width 10 height 3
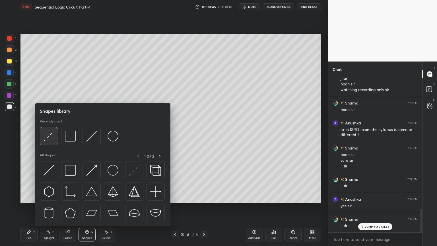
click at [53, 138] on img at bounding box center [49, 136] width 11 height 11
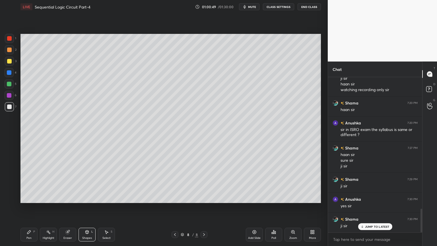
scroll to position [881, 0]
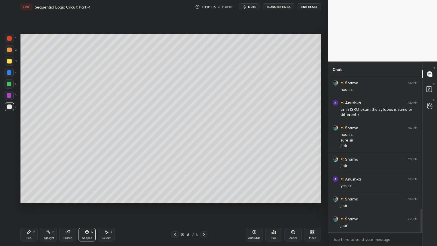
click at [13, 63] on div at bounding box center [9, 61] width 9 height 9
click at [65, 207] on div "Eraser" at bounding box center [67, 237] width 9 height 3
click at [253, 7] on span "mute" at bounding box center [252, 7] width 8 height 4
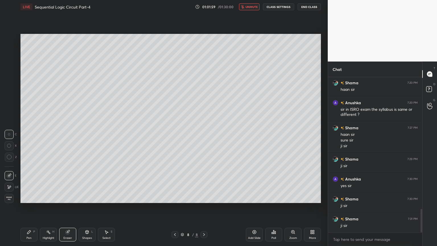
click at [253, 5] on span "unmute" at bounding box center [252, 7] width 12 height 4
click at [32, 207] on div "Pen P" at bounding box center [28, 235] width 17 height 14
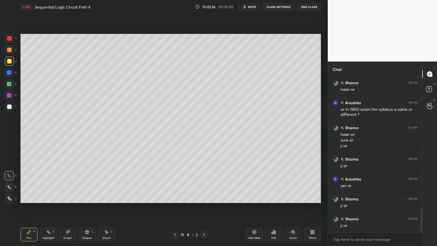
click at [13, 60] on div at bounding box center [9, 61] width 9 height 9
click at [12, 54] on div at bounding box center [9, 49] width 9 height 9
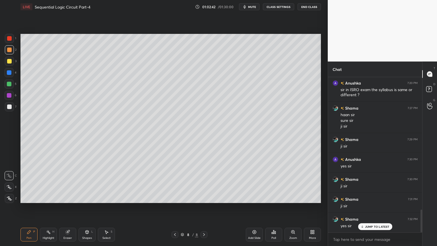
click at [49, 207] on div "Highlight" at bounding box center [49, 237] width 12 height 3
click at [28, 207] on div "Pen P" at bounding box center [28, 235] width 17 height 14
click at [46, 207] on div "Highlight H" at bounding box center [48, 235] width 17 height 14
click at [29, 207] on div "Pen" at bounding box center [28, 237] width 5 height 3
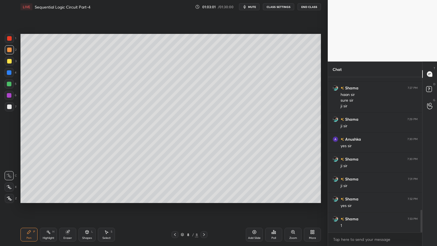
click at [47, 207] on div "Highlight" at bounding box center [49, 237] width 12 height 3
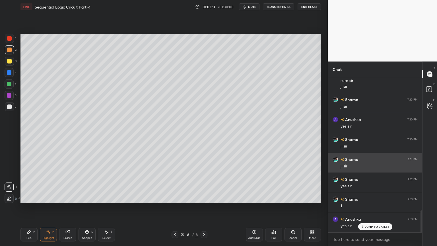
click at [366, 144] on div "ji sir" at bounding box center [379, 146] width 77 height 6
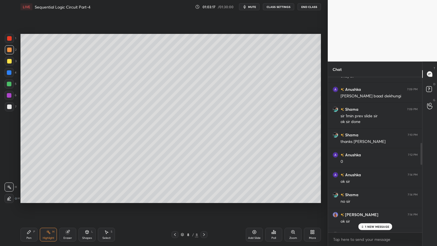
scroll to position [467, 0]
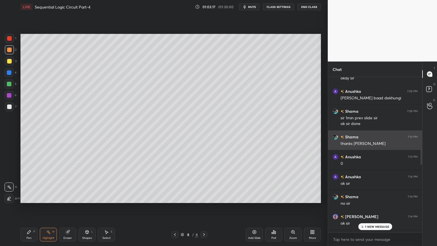
click at [353, 139] on h6 "Shama" at bounding box center [351, 137] width 15 height 6
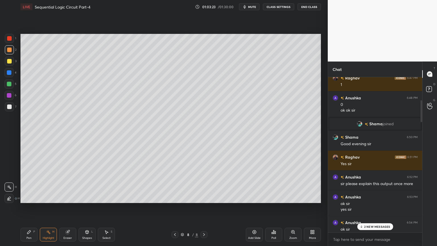
scroll to position [162, 0]
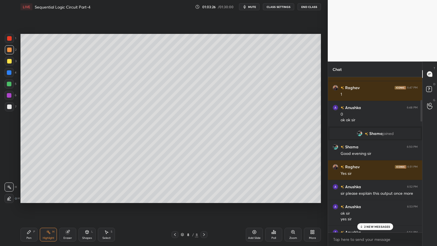
click at [377, 207] on p "2 NEW MESSAGES" at bounding box center [377, 226] width 26 height 3
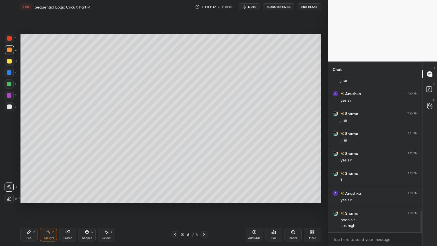
click at [29, 207] on icon at bounding box center [28, 231] width 3 height 3
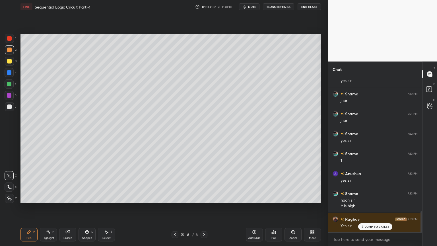
click at [48, 207] on div "Highlight" at bounding box center [49, 237] width 12 height 3
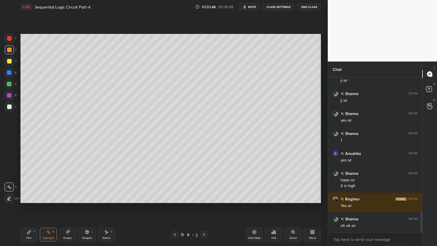
click at [28, 207] on div "Pen" at bounding box center [28, 237] width 5 height 3
click at [54, 207] on div "Highlight H" at bounding box center [48, 235] width 17 height 14
click at [32, 207] on div "Pen P" at bounding box center [28, 235] width 17 height 14
click at [50, 207] on icon at bounding box center [48, 232] width 5 height 5
click at [30, 207] on icon at bounding box center [29, 232] width 5 height 5
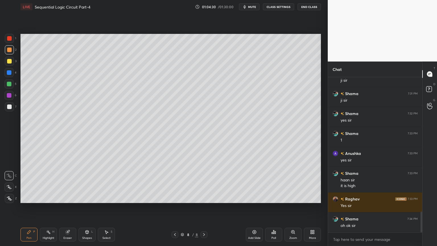
click at [11, 42] on div at bounding box center [9, 38] width 9 height 9
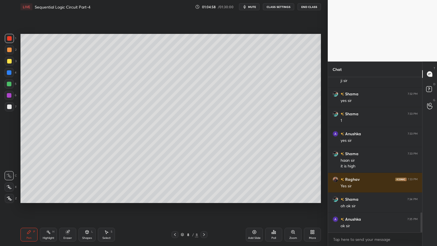
scroll to position [1046, 0]
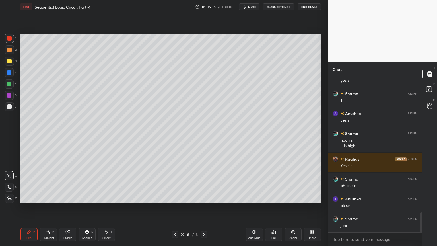
click at [12, 51] on div at bounding box center [9, 49] width 9 height 9
click at [50, 207] on div "Highlight H" at bounding box center [48, 235] width 17 height 14
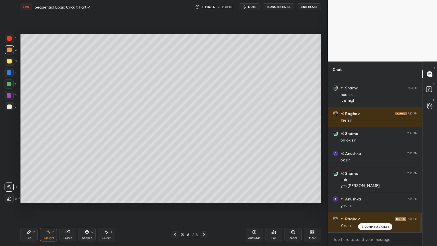
scroll to position [1111, 0]
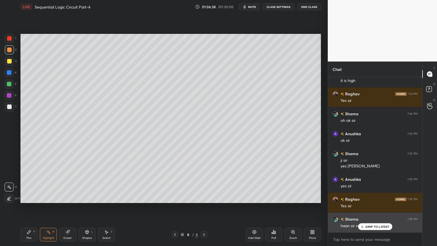
click at [373, 207] on div "haan sir noted sir" at bounding box center [379, 225] width 77 height 7
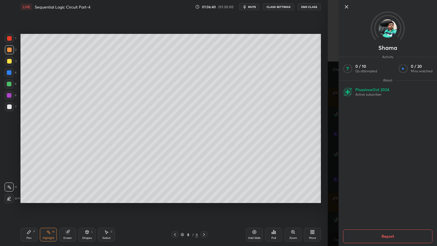
click at [286, 206] on div "Setting up your live class Poll for secs No correct answer Start poll" at bounding box center [170, 118] width 305 height 209
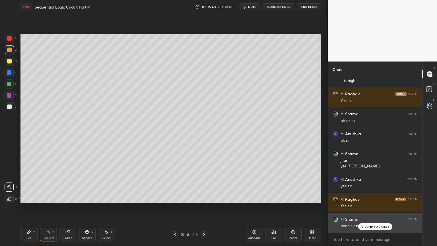
click at [370, 207] on p "JUMP TO LATEST" at bounding box center [377, 226] width 24 height 3
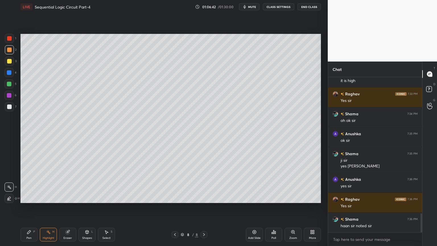
click at [253, 207] on div "Add Slide" at bounding box center [254, 235] width 17 height 14
click at [12, 62] on div at bounding box center [9, 61] width 9 height 9
click at [30, 207] on div "Pen" at bounding box center [28, 237] width 5 height 3
click at [10, 106] on div at bounding box center [9, 106] width 5 height 5
click at [12, 73] on div at bounding box center [9, 72] width 9 height 9
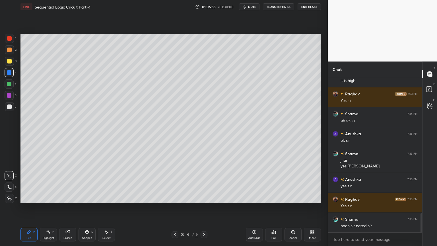
click at [11, 61] on div at bounding box center [9, 61] width 5 height 5
click at [9, 185] on icon at bounding box center [9, 187] width 5 height 4
click at [68, 207] on div "Eraser" at bounding box center [67, 237] width 9 height 3
click at [29, 207] on icon at bounding box center [29, 232] width 5 height 5
click at [9, 172] on div at bounding box center [9, 175] width 9 height 9
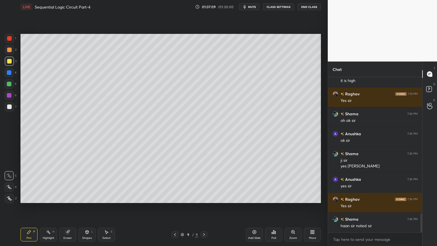
click at [67, 207] on div "Eraser" at bounding box center [67, 235] width 17 height 14
click at [28, 207] on div "Pen" at bounding box center [28, 237] width 5 height 3
click at [10, 73] on div at bounding box center [9, 72] width 5 height 5
click at [67, 207] on div "Eraser" at bounding box center [67, 235] width 17 height 14
click at [28, 207] on icon at bounding box center [28, 231] width 3 height 3
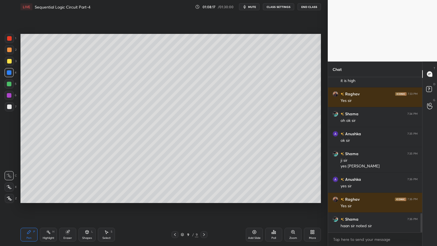
click at [12, 63] on div at bounding box center [9, 61] width 9 height 9
click at [73, 207] on div "Eraser" at bounding box center [67, 235] width 17 height 14
click at [29, 207] on div "Pen" at bounding box center [28, 237] width 5 height 3
click at [69, 207] on icon at bounding box center [67, 232] width 5 height 5
click at [28, 207] on icon at bounding box center [28, 231] width 3 height 3
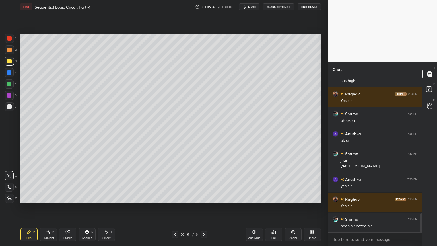
click at [70, 207] on div "Eraser" at bounding box center [67, 235] width 17 height 14
click at [27, 207] on icon at bounding box center [29, 232] width 5 height 5
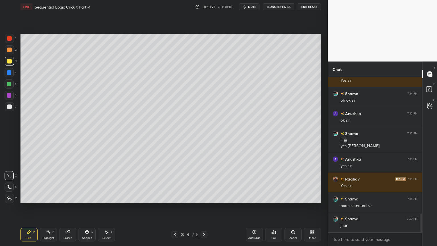
click at [256, 207] on div "Add Slide" at bounding box center [254, 235] width 17 height 14
click at [14, 63] on div at bounding box center [9, 61] width 9 height 9
click at [12, 185] on div at bounding box center [9, 186] width 9 height 9
click at [174, 207] on icon at bounding box center [175, 234] width 5 height 5
click at [204, 207] on icon at bounding box center [204, 234] width 2 height 3
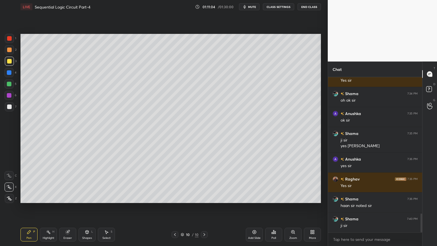
click at [13, 86] on div at bounding box center [9, 83] width 9 height 9
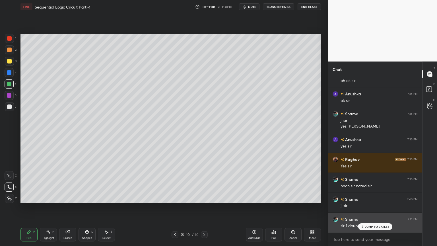
click at [368, 207] on p "JUMP TO LATEST" at bounding box center [377, 226] width 24 height 3
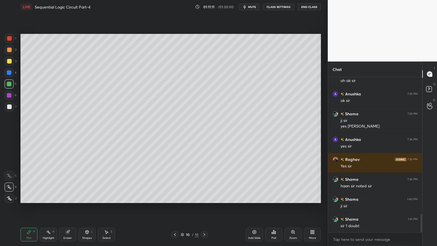
click at [8, 174] on icon at bounding box center [9, 176] width 5 height 4
click at [68, 207] on icon at bounding box center [68, 232] width 4 height 4
click at [30, 207] on icon at bounding box center [28, 231] width 3 height 3
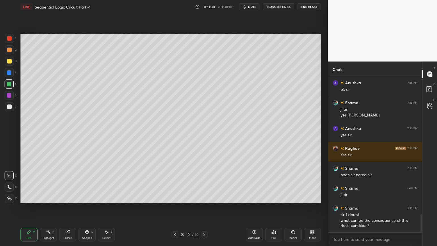
click at [171, 207] on div "10 / 10" at bounding box center [189, 234] width 113 height 7
click at [175, 207] on icon at bounding box center [175, 234] width 5 height 5
click at [49, 207] on div "Highlight" at bounding box center [49, 237] width 12 height 3
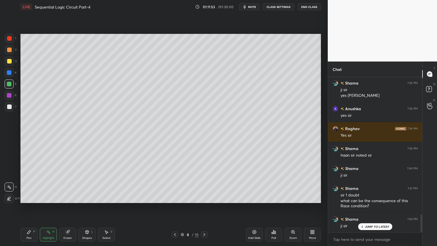
click at [13, 65] on div "3" at bounding box center [11, 61] width 12 height 9
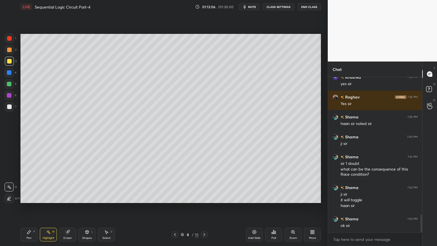
scroll to position [1219, 0]
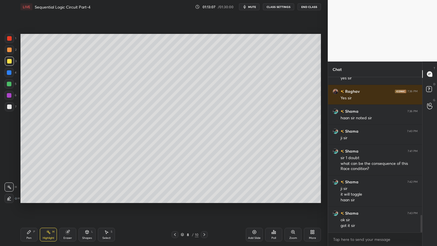
click at [26, 207] on div "Pen P" at bounding box center [28, 235] width 17 height 14
click at [204, 207] on icon at bounding box center [204, 234] width 5 height 5
click at [204, 207] on icon at bounding box center [204, 234] width 2 height 3
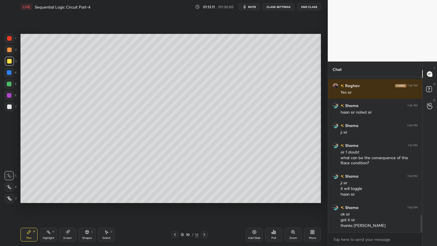
click at [13, 86] on div at bounding box center [9, 83] width 9 height 9
click at [68, 207] on icon at bounding box center [68, 232] width 4 height 4
click at [31, 207] on icon at bounding box center [29, 232] width 5 height 5
click at [69, 207] on icon at bounding box center [68, 231] width 3 height 3
click at [31, 207] on div "Pen P" at bounding box center [28, 235] width 17 height 14
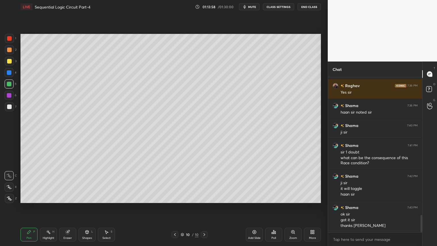
click at [10, 108] on div at bounding box center [9, 106] width 5 height 5
click at [12, 95] on div at bounding box center [9, 95] width 9 height 9
click at [12, 84] on div at bounding box center [9, 83] width 9 height 9
click at [67, 207] on div "Eraser" at bounding box center [67, 235] width 17 height 14
click at [31, 207] on icon at bounding box center [29, 232] width 5 height 5
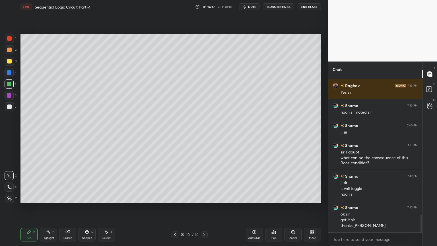
click at [11, 95] on div at bounding box center [9, 95] width 5 height 5
click at [88, 207] on div "Shapes" at bounding box center [87, 237] width 10 height 3
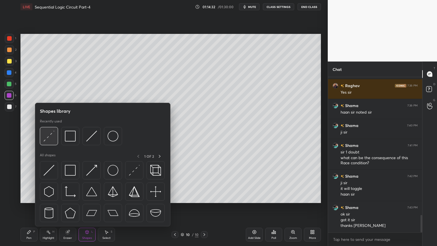
click at [48, 140] on img at bounding box center [49, 136] width 11 height 11
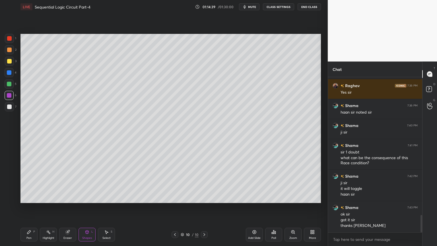
click at [14, 106] on div "7" at bounding box center [11, 106] width 12 height 9
click at [31, 207] on div "Pen P" at bounding box center [28, 235] width 17 height 14
click at [12, 40] on div at bounding box center [9, 38] width 9 height 9
click at [85, 207] on icon at bounding box center [87, 232] width 5 height 5
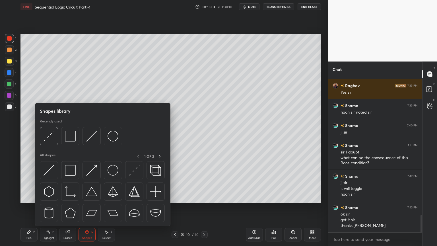
click at [31, 207] on icon at bounding box center [29, 232] width 5 height 5
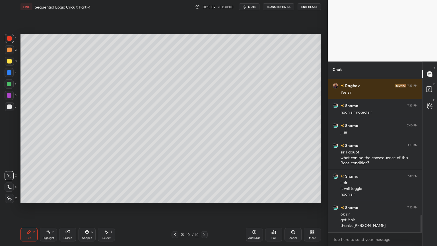
click at [8, 185] on icon at bounding box center [9, 186] width 5 height 3
click at [84, 207] on div "Shapes L" at bounding box center [87, 235] width 17 height 14
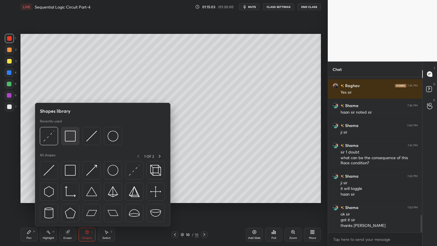
click at [69, 134] on img at bounding box center [70, 136] width 11 height 11
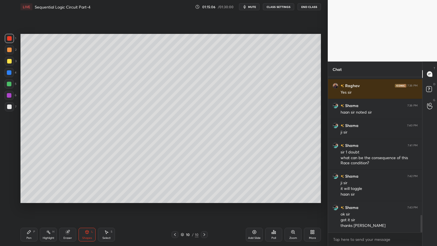
click at [30, 207] on icon at bounding box center [29, 232] width 5 height 5
click at [9, 108] on div at bounding box center [9, 106] width 5 height 5
click at [10, 174] on icon at bounding box center [9, 176] width 5 height 4
click at [66, 207] on div "Eraser" at bounding box center [67, 237] width 9 height 3
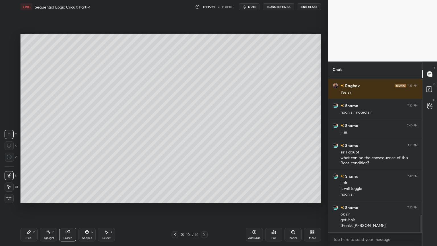
click at [31, 207] on icon at bounding box center [29, 232] width 5 height 5
click at [11, 41] on div at bounding box center [9, 38] width 9 height 9
click at [9, 185] on icon at bounding box center [9, 187] width 5 height 4
click at [86, 207] on icon at bounding box center [87, 232] width 5 height 5
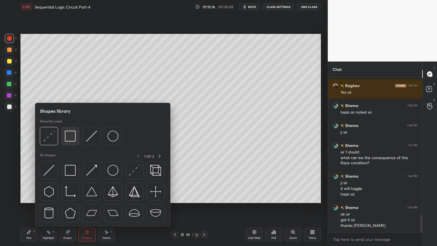
click at [69, 137] on img at bounding box center [70, 136] width 11 height 11
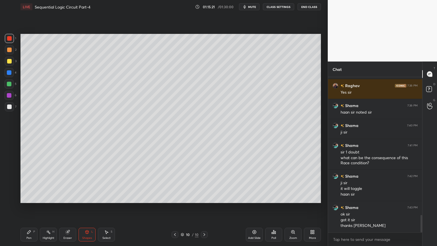
click at [32, 207] on div "Pen P" at bounding box center [28, 235] width 17 height 14
click at [14, 51] on div "2" at bounding box center [11, 49] width 12 height 9
click at [12, 170] on div "C" at bounding box center [11, 174] width 12 height 11
click at [254, 8] on span "mute" at bounding box center [252, 7] width 8 height 4
click at [65, 207] on div "Eraser" at bounding box center [67, 237] width 9 height 3
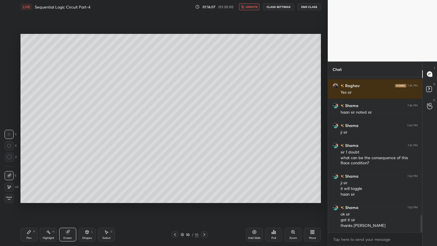
click at [253, 6] on span "unmute" at bounding box center [252, 7] width 12 height 4
click at [29, 207] on icon at bounding box center [29, 232] width 5 height 5
click at [11, 108] on div at bounding box center [9, 106] width 5 height 5
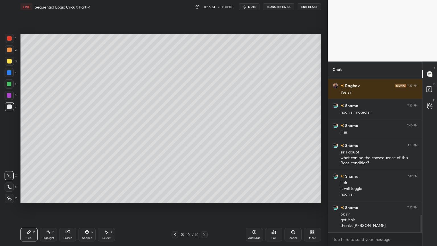
click at [47, 207] on div "Highlight H" at bounding box center [48, 235] width 17 height 14
click at [11, 50] on div at bounding box center [9, 49] width 9 height 9
click at [9, 73] on div at bounding box center [9, 72] width 5 height 5
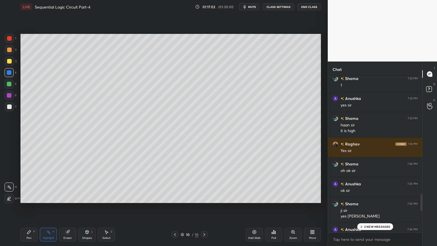
scroll to position [1059, 0]
click at [374, 207] on p "2 NEW MESSAGES" at bounding box center [377, 226] width 26 height 3
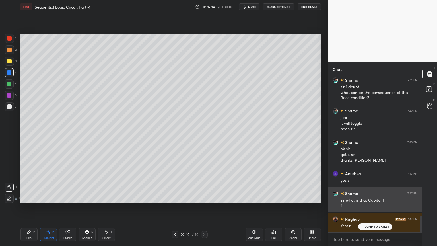
scroll to position [1310, 0]
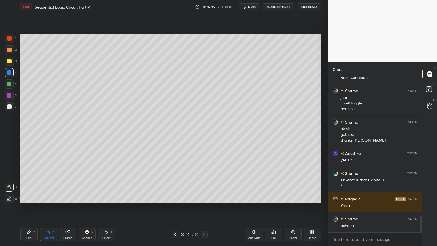
click at [253, 6] on span "mute" at bounding box center [252, 7] width 8 height 4
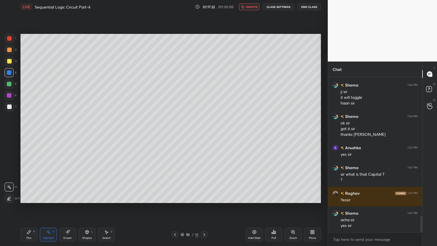
click at [255, 7] on span "unmute" at bounding box center [252, 7] width 12 height 4
click at [29, 207] on div "Pen" at bounding box center [28, 237] width 5 height 3
click at [68, 207] on icon at bounding box center [67, 232] width 5 height 5
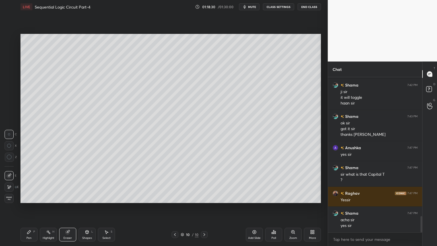
click at [20, 207] on div "Pen P" at bounding box center [28, 235] width 17 height 14
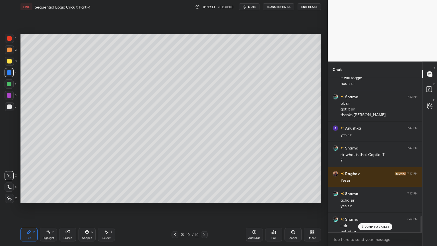
scroll to position [1341, 0]
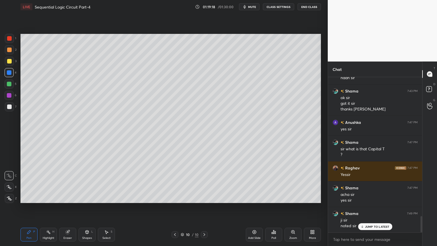
click at [254, 207] on icon at bounding box center [254, 232] width 5 height 5
click at [11, 62] on div at bounding box center [9, 61] width 9 height 9
click at [176, 207] on icon at bounding box center [175, 234] width 2 height 3
click at [205, 207] on icon at bounding box center [204, 234] width 5 height 5
click at [11, 186] on icon at bounding box center [9, 187] width 5 height 4
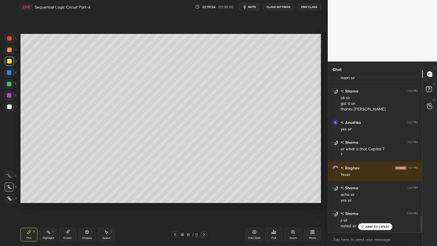
click at [11, 72] on div at bounding box center [9, 72] width 5 height 5
click at [8, 172] on div at bounding box center [9, 175] width 9 height 9
click at [86, 207] on icon at bounding box center [87, 232] width 5 height 5
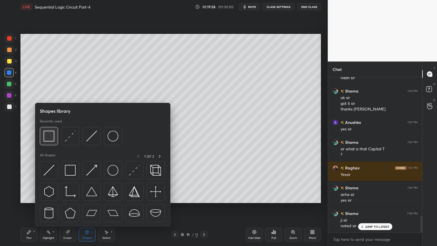
click at [51, 136] on img at bounding box center [49, 136] width 11 height 11
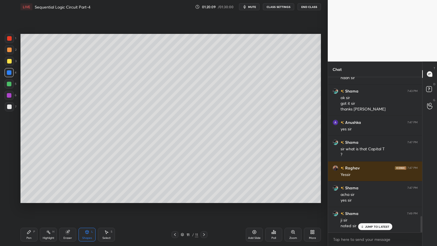
click at [67, 207] on div "Eraser" at bounding box center [67, 237] width 9 height 3
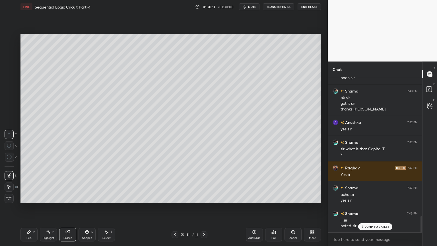
click at [29, 207] on div "Pen P" at bounding box center [28, 235] width 17 height 14
click at [11, 106] on div at bounding box center [9, 106] width 5 height 5
click at [11, 73] on div at bounding box center [9, 72] width 5 height 5
click at [88, 207] on div "Shapes" at bounding box center [87, 237] width 10 height 3
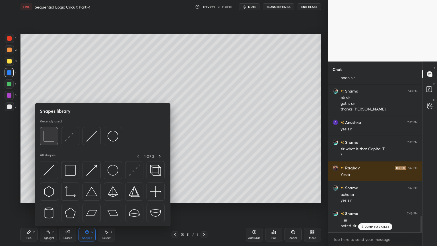
click at [53, 139] on img at bounding box center [49, 136] width 11 height 11
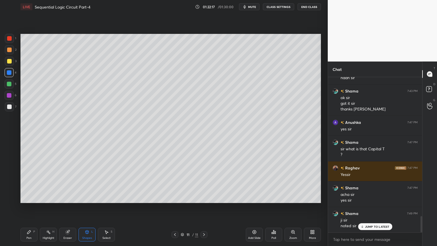
click at [106, 207] on div "Select" at bounding box center [106, 237] width 8 height 3
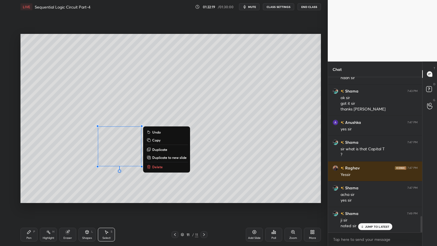
click at [159, 141] on p "Copy" at bounding box center [156, 140] width 8 height 5
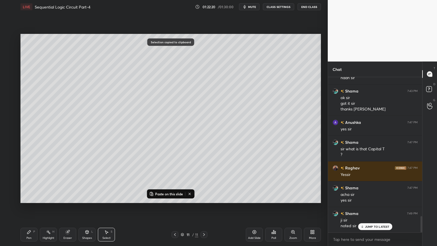
click at [171, 192] on p "Paste on this slide" at bounding box center [169, 193] width 28 height 5
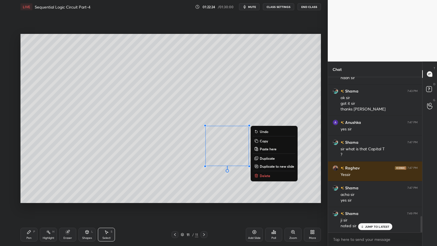
click at [28, 207] on icon at bounding box center [28, 231] width 3 height 3
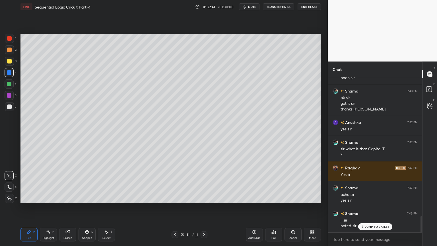
click at [67, 207] on div "Eraser" at bounding box center [67, 237] width 9 height 3
click at [28, 207] on div "Pen P" at bounding box center [28, 235] width 17 height 14
click at [66, 207] on icon at bounding box center [67, 232] width 5 height 5
click at [27, 207] on icon at bounding box center [29, 232] width 5 height 5
click at [69, 207] on div "Eraser" at bounding box center [67, 235] width 17 height 14
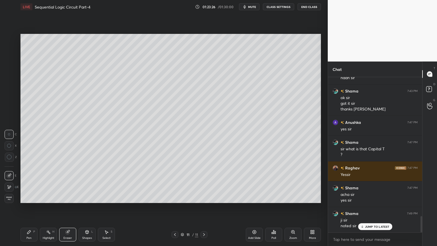
click at [25, 207] on div "Pen P" at bounding box center [28, 235] width 17 height 14
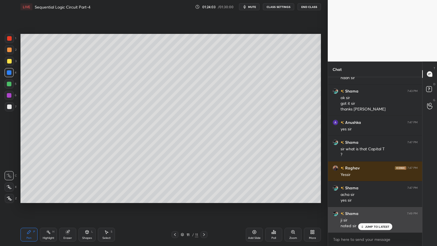
click at [376, 207] on p "JUMP TO LATEST" at bounding box center [377, 226] width 24 height 3
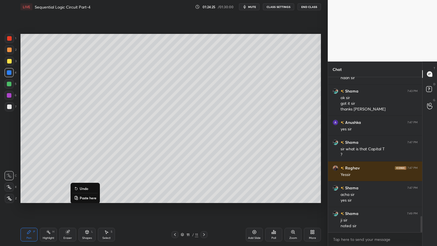
click at [85, 188] on p "Undo" at bounding box center [84, 188] width 9 height 5
click at [67, 207] on div "Eraser" at bounding box center [67, 237] width 9 height 3
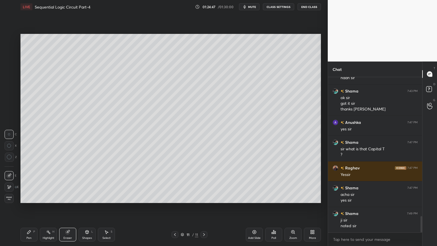
click at [29, 207] on div "Pen P" at bounding box center [28, 235] width 17 height 14
click at [50, 207] on div "Highlight H" at bounding box center [48, 235] width 17 height 14
click at [14, 52] on div "2" at bounding box center [11, 49] width 12 height 9
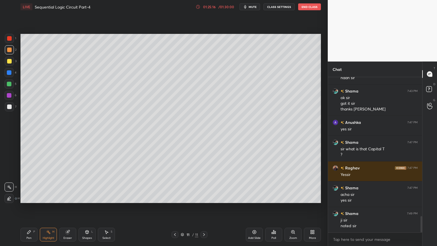
click at [249, 207] on div "Add Slide" at bounding box center [254, 235] width 17 height 14
click at [12, 73] on div at bounding box center [9, 72] width 9 height 9
click at [27, 207] on div "Pen" at bounding box center [28, 237] width 5 height 3
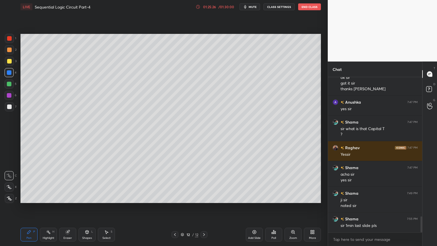
click at [174, 207] on icon at bounding box center [175, 234] width 5 height 5
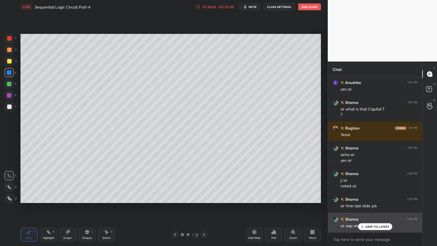
click at [376, 207] on p "JUMP TO LATEST" at bounding box center [377, 226] width 24 height 3
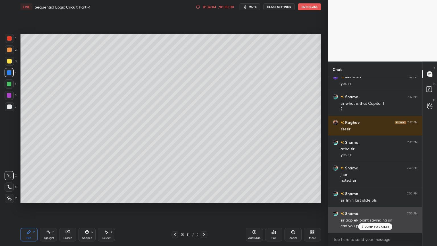
click at [372, 207] on p "JUMP TO LATEST" at bounding box center [377, 226] width 24 height 3
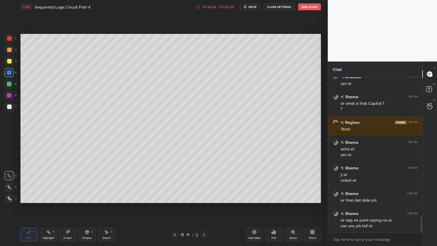
click at [51, 207] on div "Highlight H" at bounding box center [48, 235] width 17 height 14
click at [13, 109] on div at bounding box center [9, 106] width 9 height 9
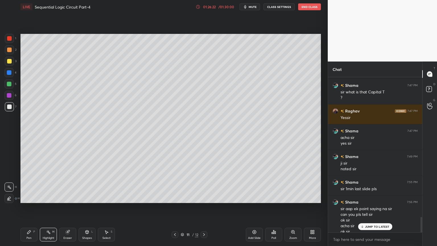
scroll to position [1403, 0]
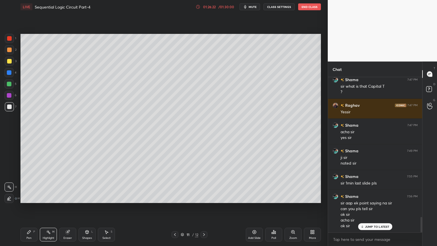
click at [30, 207] on div "Pen P" at bounding box center [28, 235] width 17 height 14
click at [11, 74] on div at bounding box center [9, 72] width 5 height 5
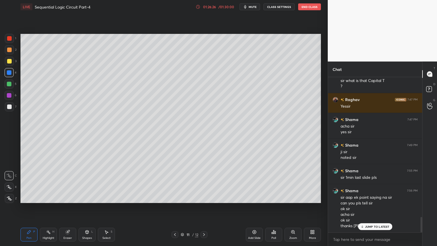
click at [204, 207] on icon at bounding box center [204, 234] width 5 height 5
click at [68, 207] on div "Eraser" at bounding box center [67, 235] width 17 height 14
click at [25, 207] on div "Pen P" at bounding box center [28, 235] width 17 height 14
click at [67, 207] on div "Eraser" at bounding box center [67, 235] width 17 height 14
click at [22, 207] on div "Pen P" at bounding box center [28, 235] width 17 height 14
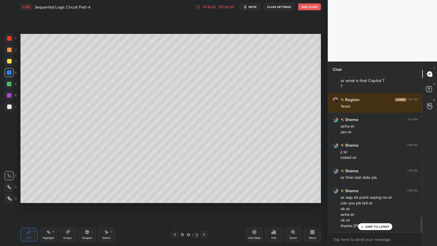
click at [11, 95] on div at bounding box center [9, 95] width 5 height 5
click at [175, 207] on icon at bounding box center [175, 234] width 2 height 3
click at [46, 207] on div "Highlight H" at bounding box center [48, 235] width 17 height 14
click at [204, 207] on icon at bounding box center [204, 234] width 2 height 3
click at [32, 207] on div "Pen P" at bounding box center [28, 235] width 17 height 14
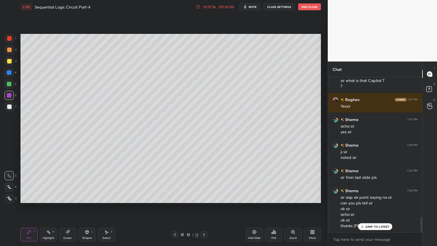
click at [10, 108] on div at bounding box center [9, 106] width 5 height 5
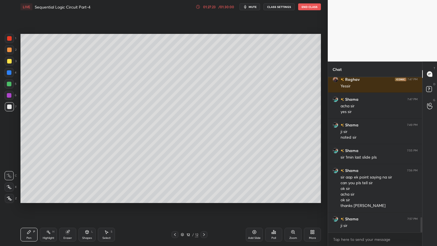
click at [107, 207] on div "Select S" at bounding box center [106, 235] width 17 height 14
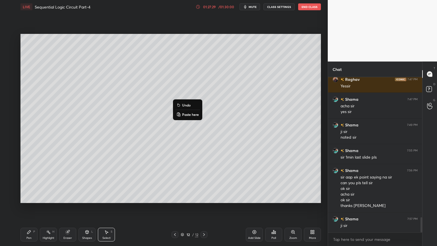
click at [188, 105] on p "Undo" at bounding box center [186, 105] width 9 height 5
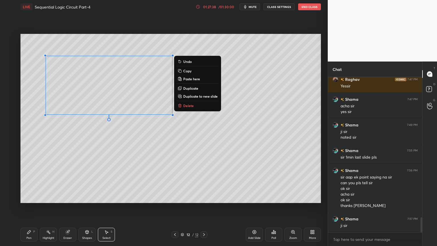
click at [113, 156] on div "0 ° Undo Copy Paste here Duplicate Duplicate to new slide Delete" at bounding box center [170, 118] width 300 height 169
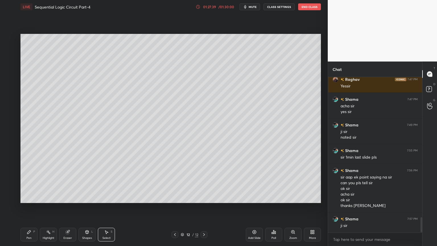
click at [28, 207] on div "Pen" at bounding box center [28, 237] width 5 height 3
click at [12, 51] on div at bounding box center [9, 49] width 9 height 9
click at [11, 61] on div at bounding box center [9, 61] width 5 height 5
click at [50, 207] on rect at bounding box center [49, 232] width 3 height 3
click at [69, 207] on icon at bounding box center [68, 231] width 3 height 3
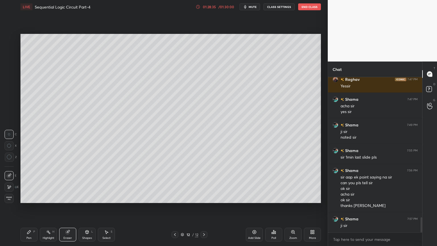
click at [29, 207] on div "Pen P" at bounding box center [28, 235] width 17 height 14
click at [47, 207] on div "Highlight" at bounding box center [49, 237] width 12 height 3
click at [13, 52] on div at bounding box center [9, 49] width 9 height 9
click at [174, 207] on icon at bounding box center [175, 234] width 2 height 3
click at [203, 207] on icon at bounding box center [204, 234] width 5 height 5
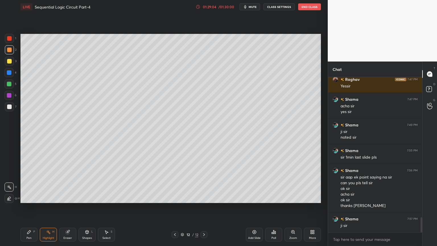
click at [176, 207] on icon at bounding box center [175, 234] width 5 height 5
click at [203, 207] on icon at bounding box center [204, 234] width 5 height 5
click at [204, 207] on icon at bounding box center [204, 234] width 5 height 5
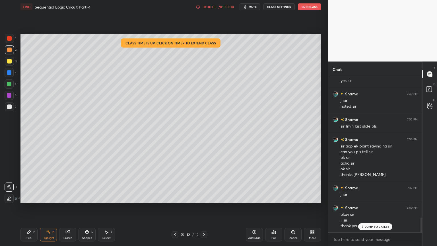
scroll to position [1466, 0]
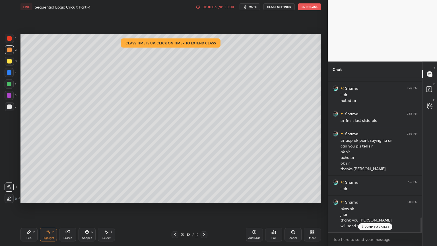
click at [312, 8] on button "End Class" at bounding box center [309, 6] width 23 height 7
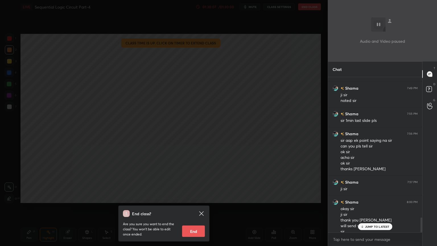
scroll to position [1471, 0]
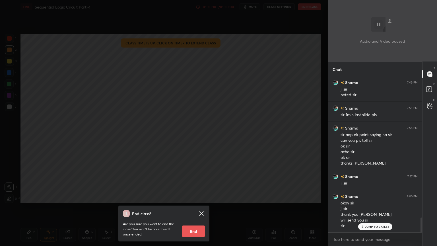
click at [193, 207] on button "End" at bounding box center [193, 230] width 23 height 11
type textarea "x"
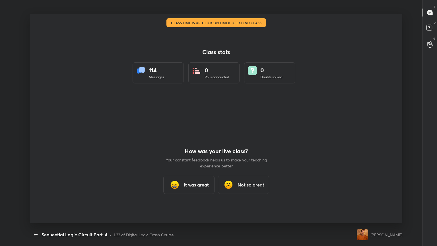
scroll to position [209, 432]
click at [194, 187] on h3 "It was great" at bounding box center [196, 184] width 25 height 7
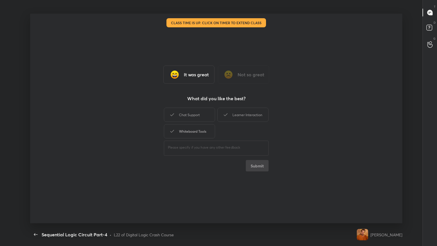
click at [197, 115] on div "Chat Support" at bounding box center [189, 115] width 51 height 14
click at [196, 129] on div "Whiteboard Tools" at bounding box center [189, 131] width 51 height 14
click at [246, 115] on div "Learner Interaction" at bounding box center [242, 115] width 51 height 14
click at [256, 163] on button "Submit" at bounding box center [257, 165] width 23 height 11
